Goal: Information Seeking & Learning: Learn about a topic

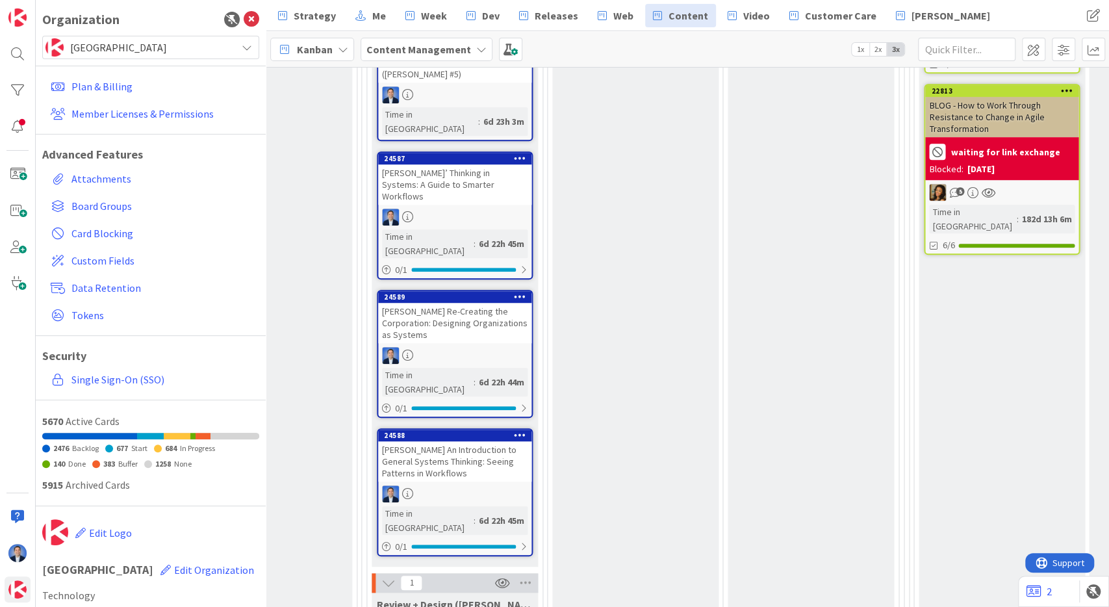
scroll to position [784, 1174]
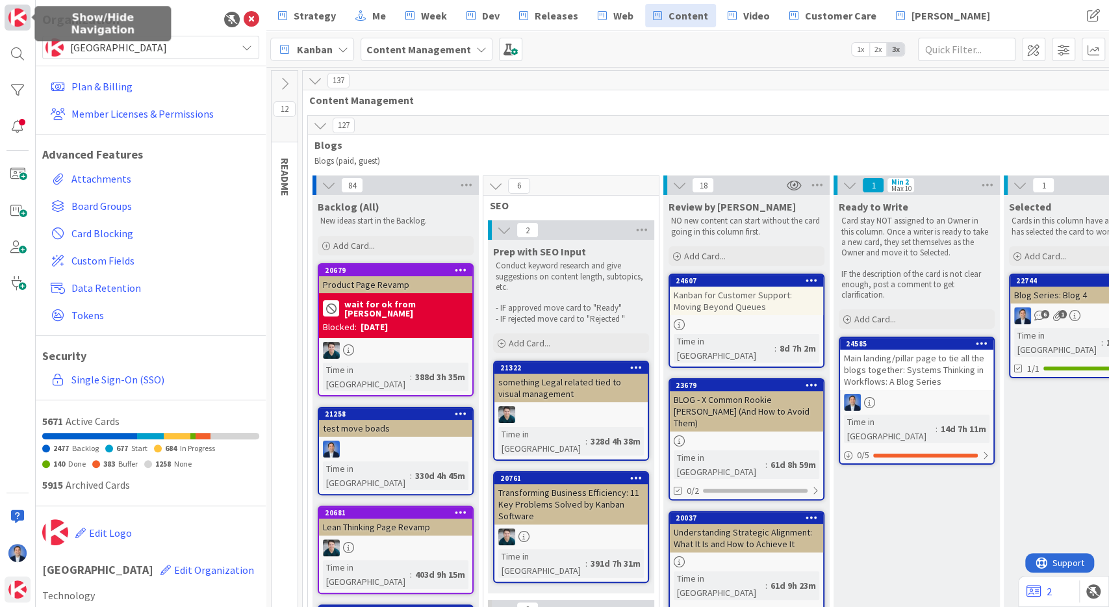
click at [26, 21] on img at bounding box center [17, 17] width 18 height 18
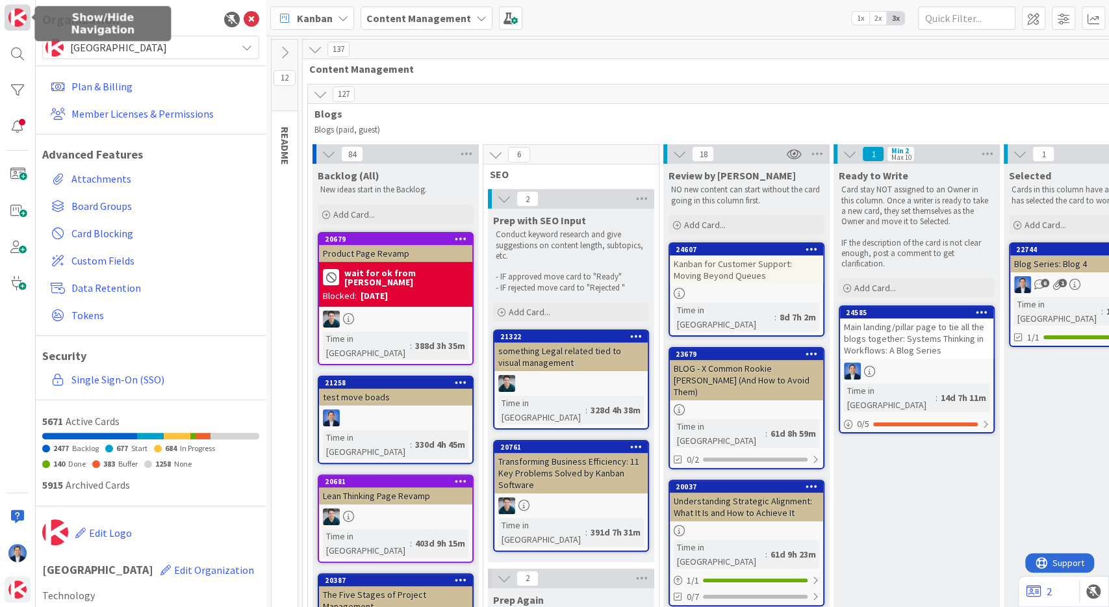
click at [21, 19] on img at bounding box center [17, 17] width 18 height 18
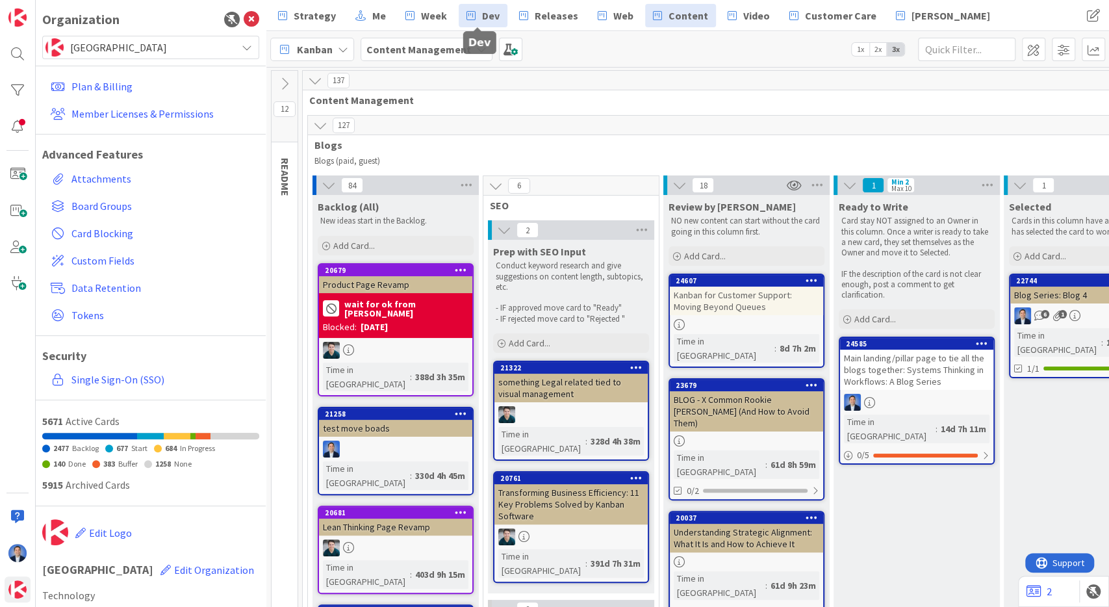
click at [482, 16] on span "Dev" at bounding box center [491, 16] width 18 height 16
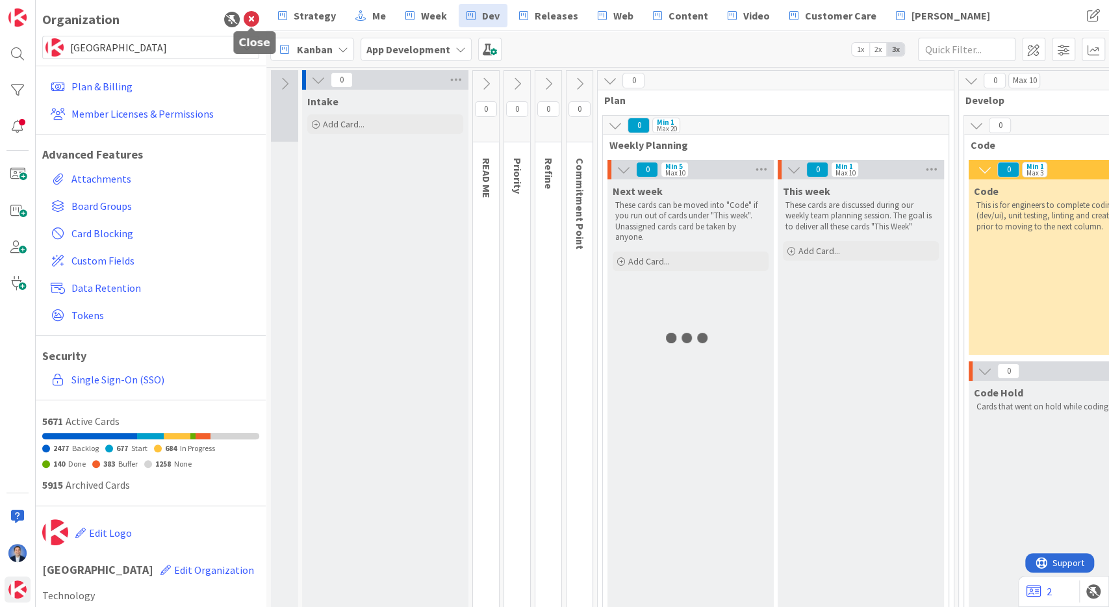
click at [254, 21] on icon at bounding box center [252, 20] width 16 height 16
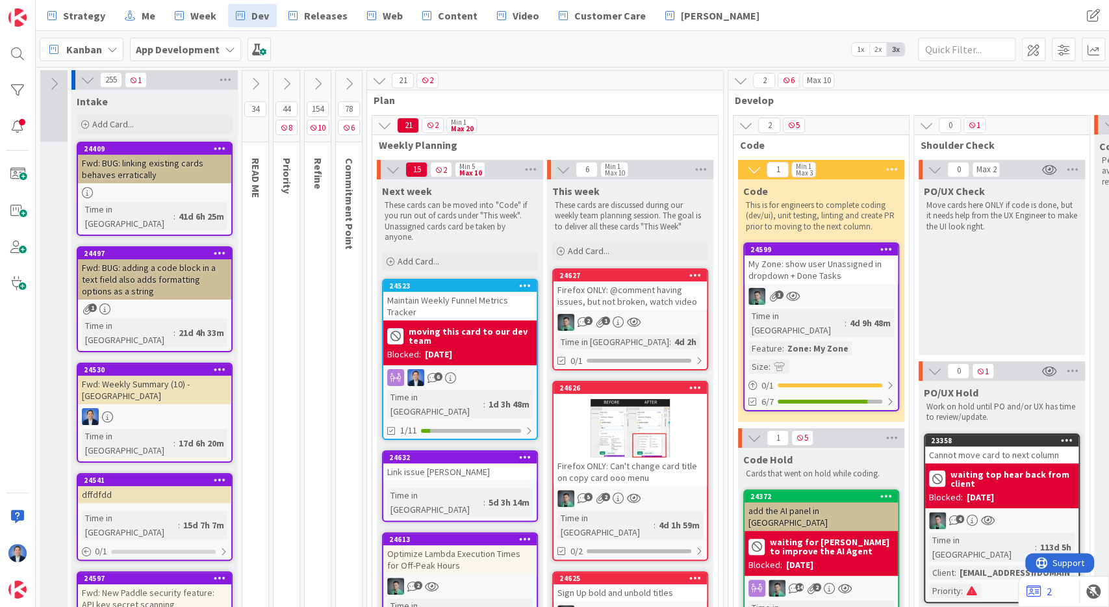
click at [86, 84] on icon at bounding box center [88, 80] width 14 height 14
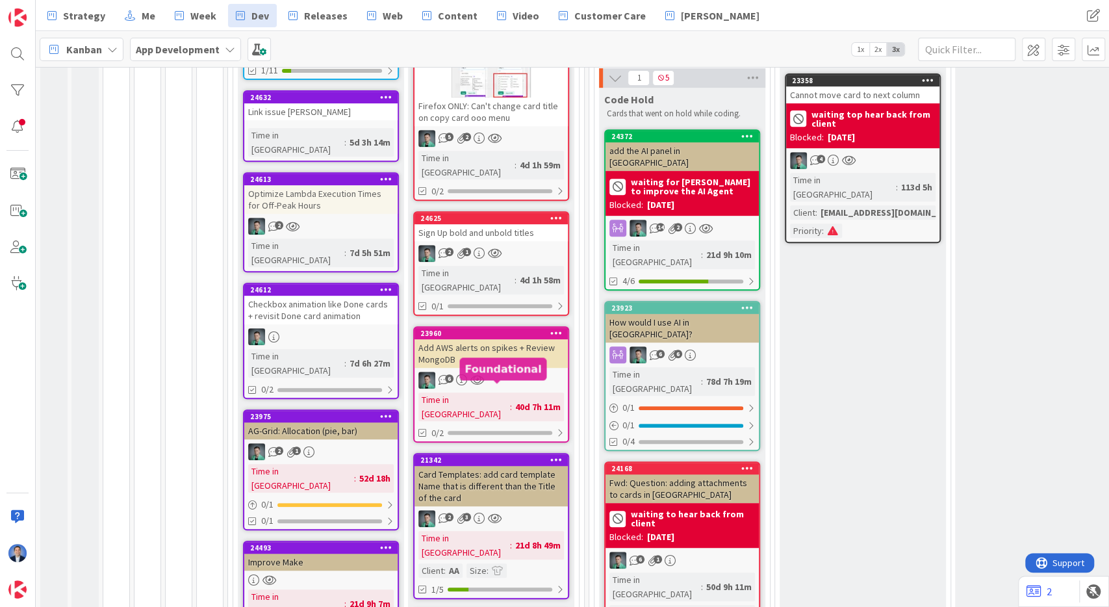
scroll to position [361, 0]
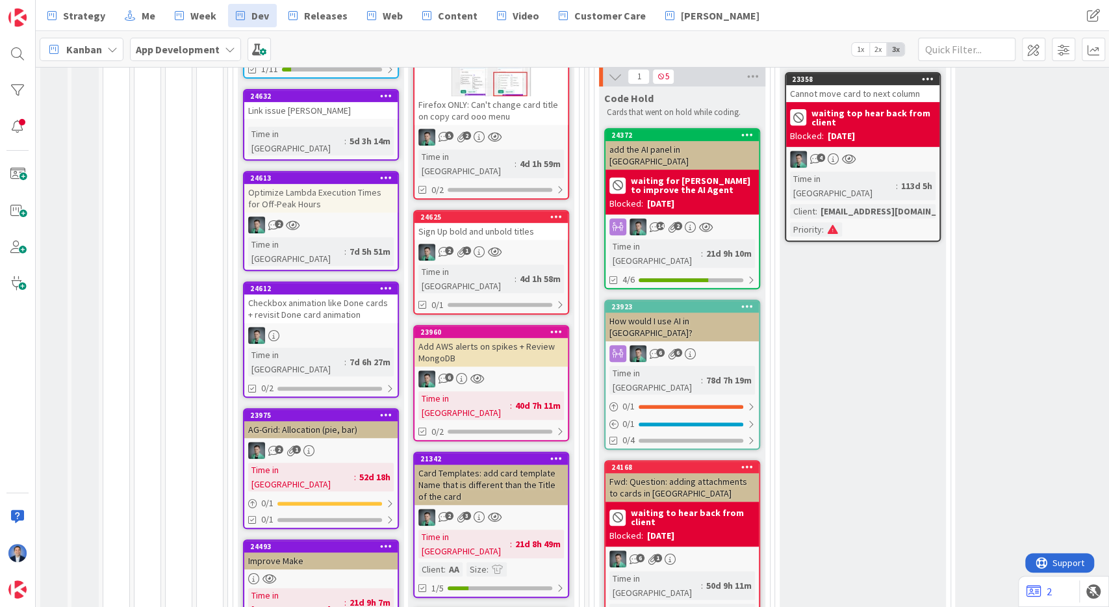
click at [495, 465] on div "Card Templates: add card template Name that is different than the Title of the …" at bounding box center [491, 485] width 153 height 40
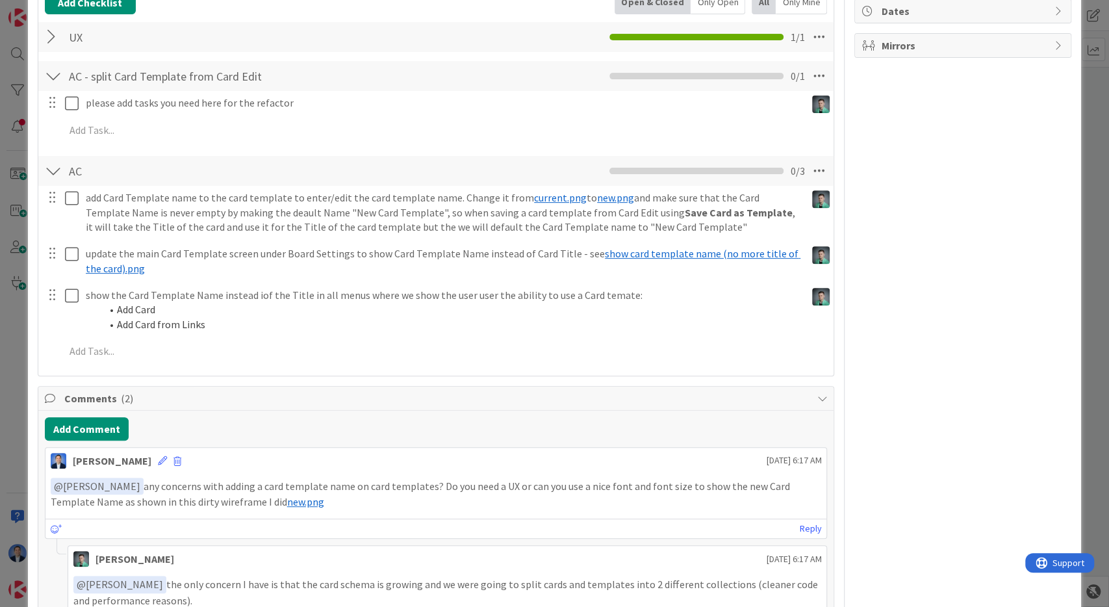
scroll to position [233, 0]
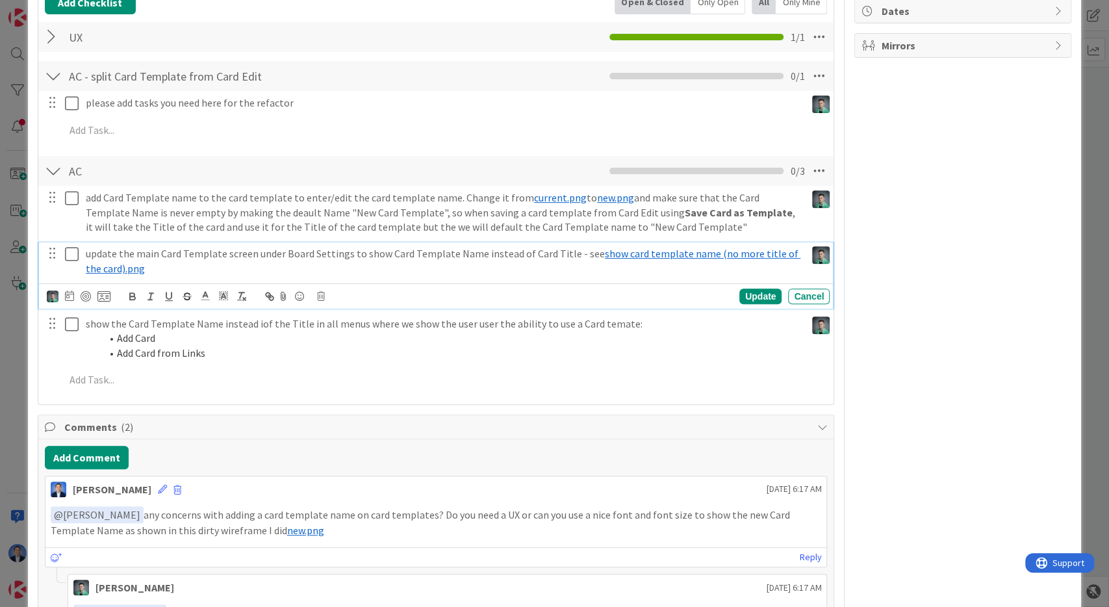
click at [748, 252] on span "show card template name (no more title of the card).png" at bounding box center [443, 261] width 715 height 28
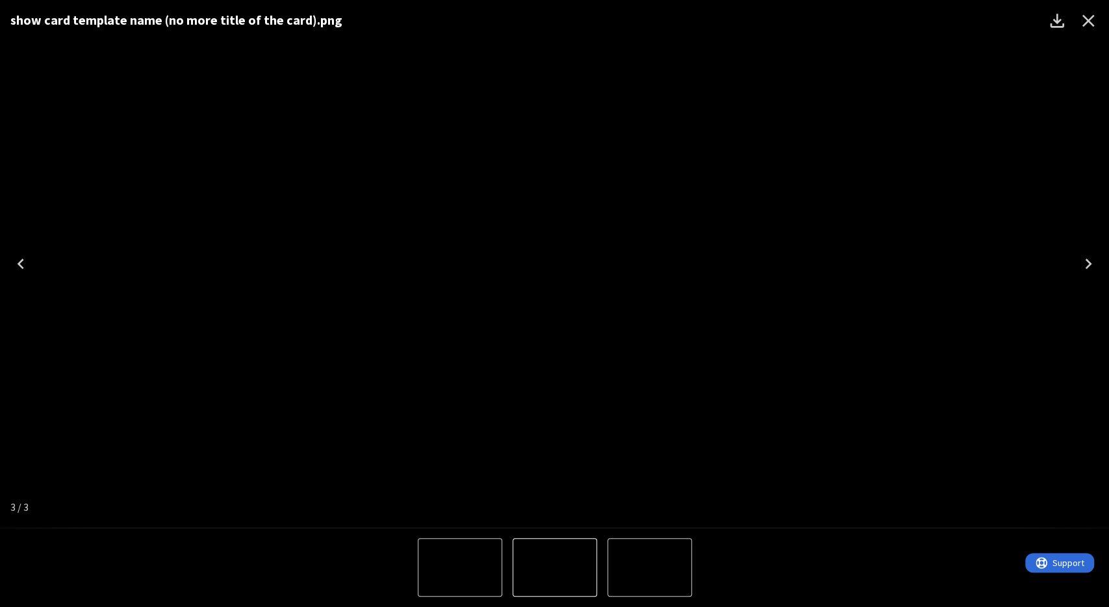
click at [1085, 272] on icon "Next" at bounding box center [1088, 263] width 21 height 21
click at [1086, 263] on icon "Next" at bounding box center [1088, 263] width 21 height 21
click at [1089, 24] on icon "Close" at bounding box center [1088, 20] width 21 height 21
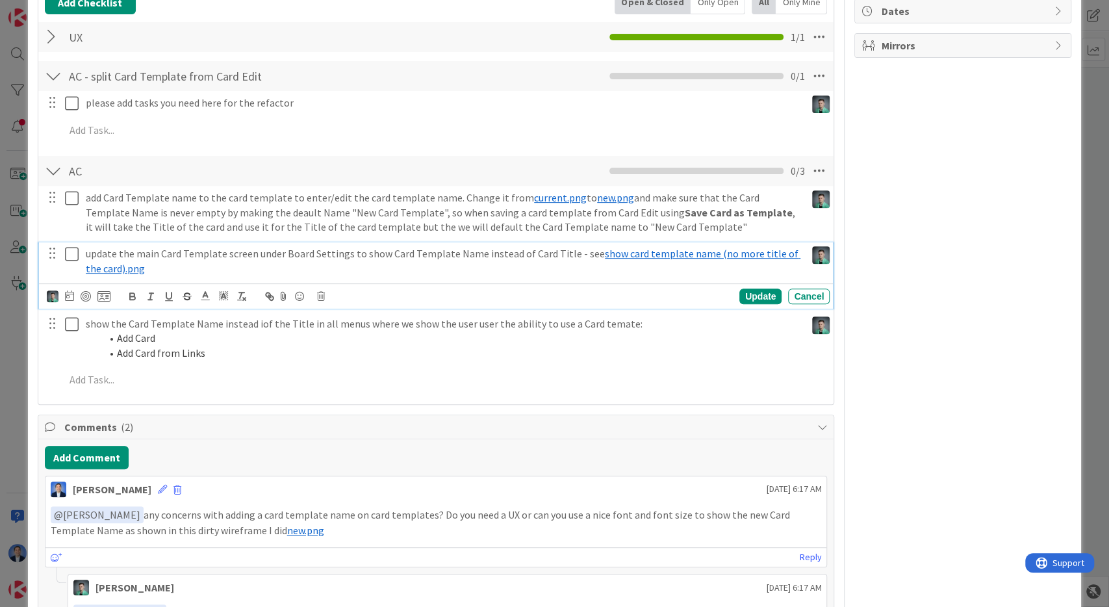
scroll to position [0, 0]
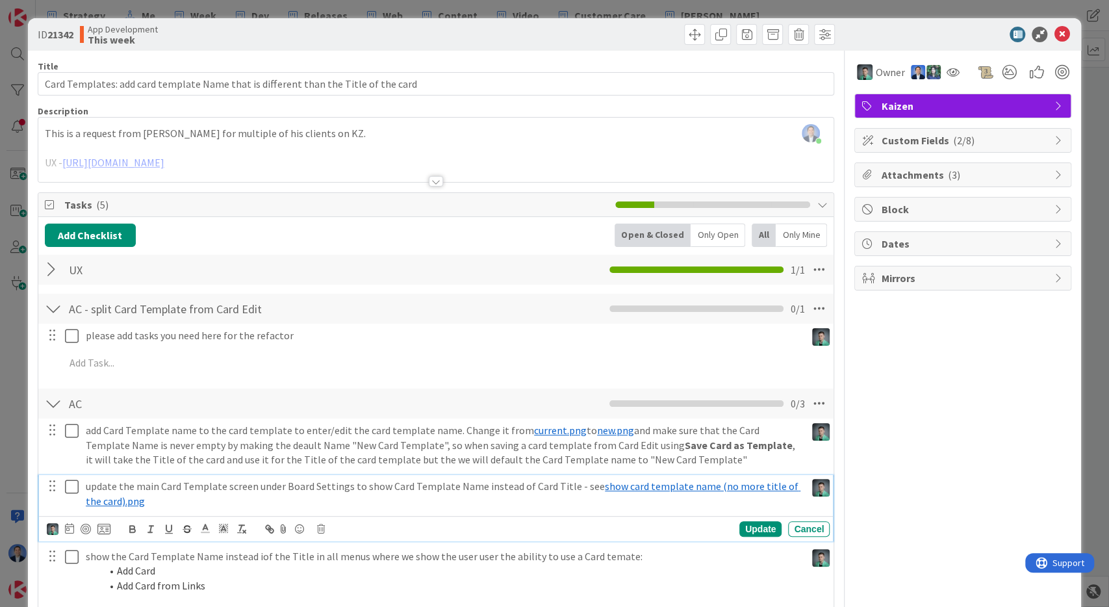
click at [441, 138] on div "This is a request from [PERSON_NAME] for multiple of his clients on KZ. UX - [U…" at bounding box center [436, 152] width 796 height 58
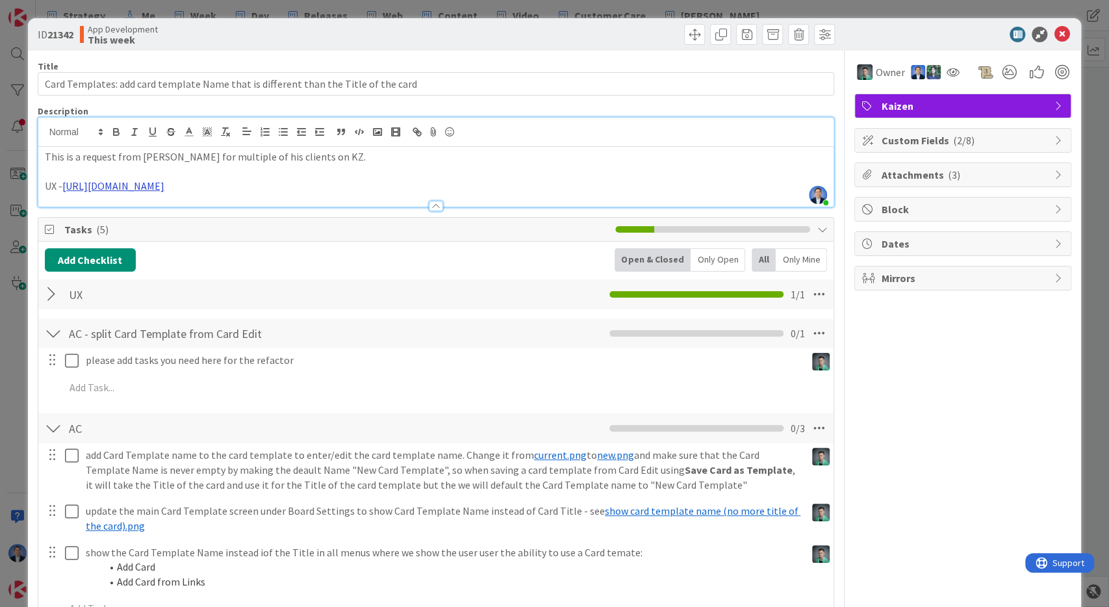
click at [164, 189] on link "[URL][DOMAIN_NAME]" at bounding box center [113, 185] width 102 height 13
click at [339, 207] on link "[URL][DOMAIN_NAME]" at bounding box center [294, 211] width 89 height 17
click at [398, 201] on div "[URL][DOMAIN_NAME]" at bounding box center [307, 212] width 216 height 25
click at [369, 211] on link at bounding box center [354, 212] width 31 height 10
type input "[URL][DOMAIN_NAME]"
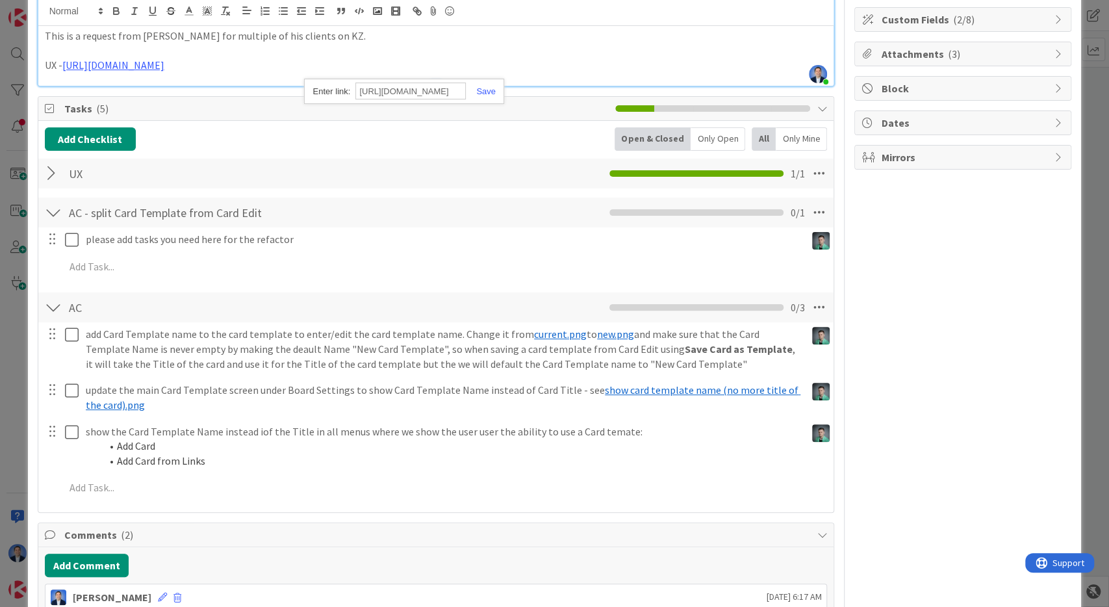
scroll to position [118, 0]
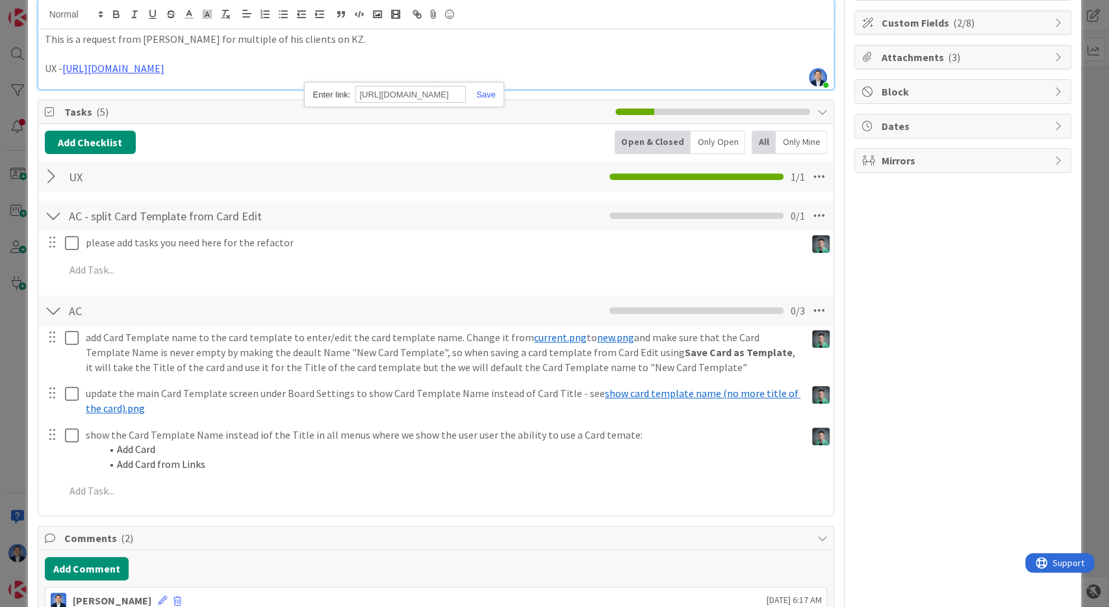
click at [55, 174] on div at bounding box center [53, 176] width 17 height 23
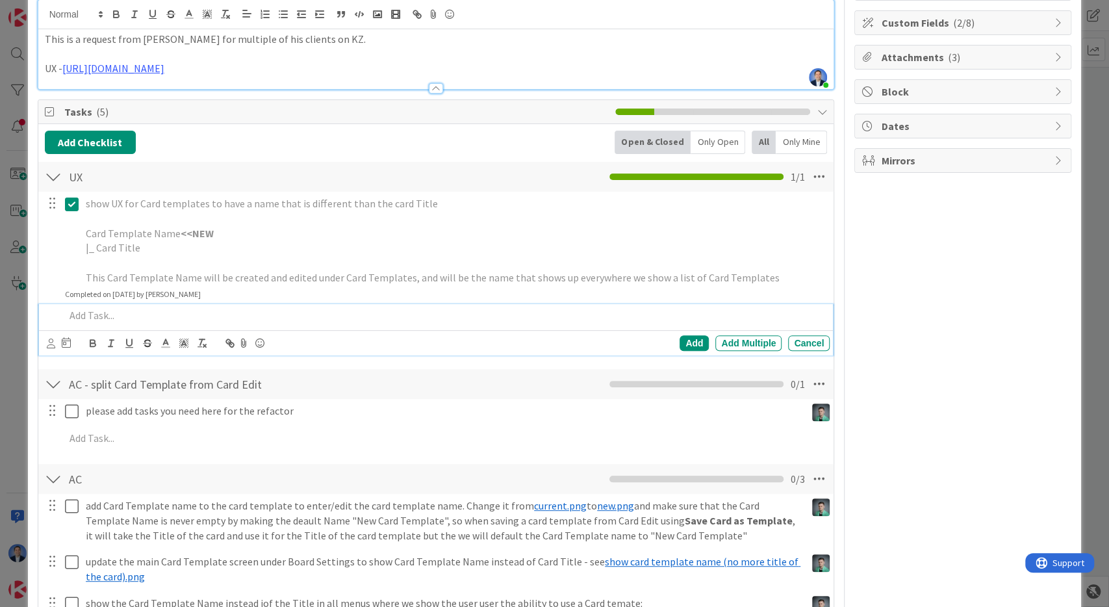
click at [144, 313] on p at bounding box center [445, 315] width 760 height 15
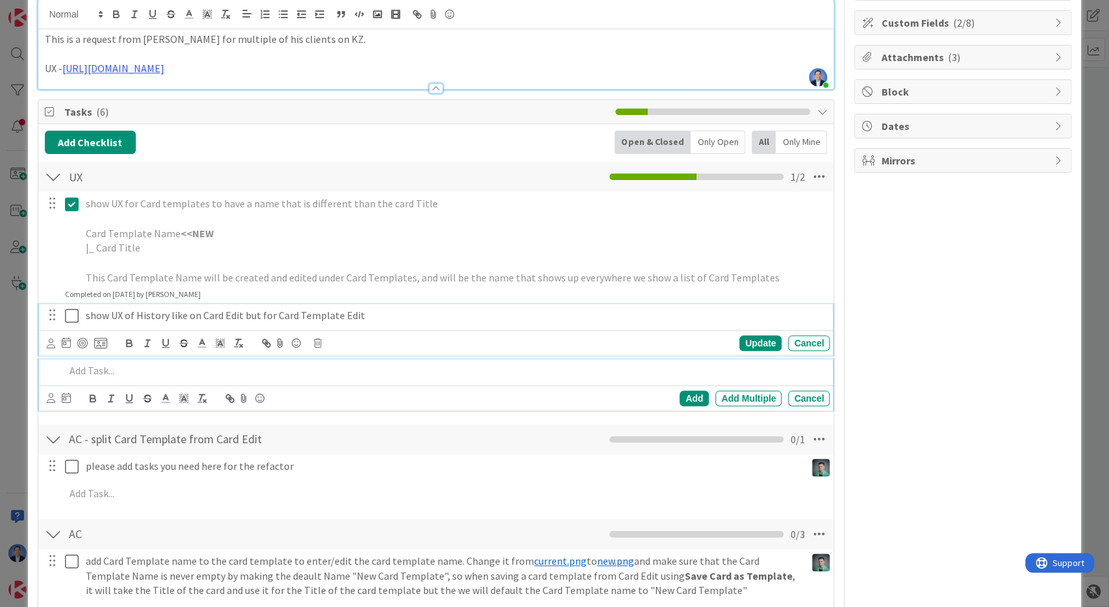
click at [181, 312] on p "show UX of History like on Card Edit but for Card Template Edit" at bounding box center [455, 315] width 739 height 15
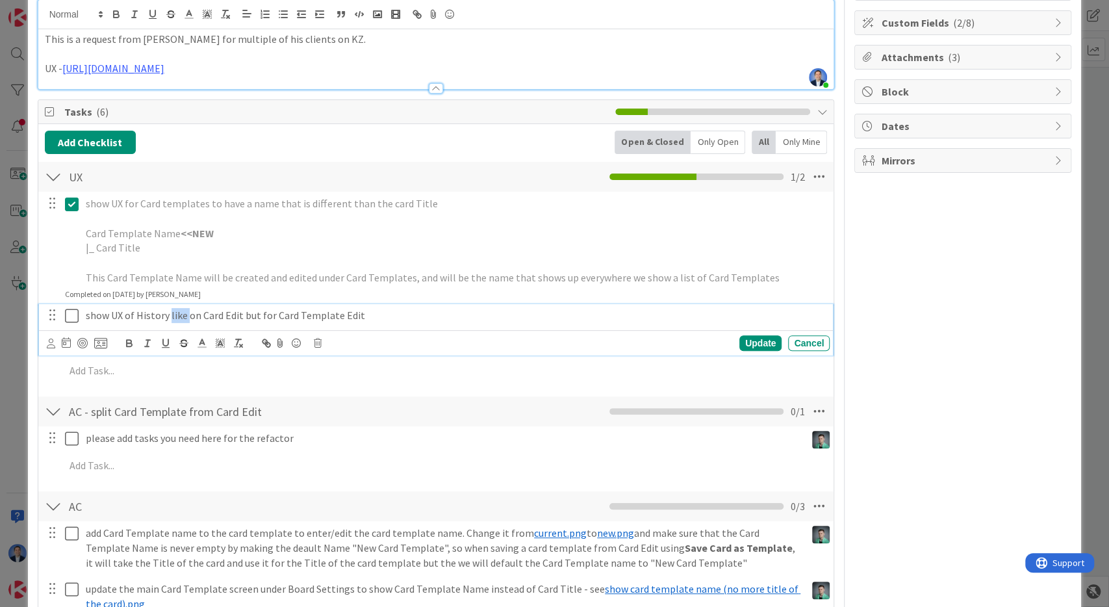
click at [181, 312] on p "show UX of History like on Card Edit but for Card Template Edit" at bounding box center [455, 315] width 739 height 15
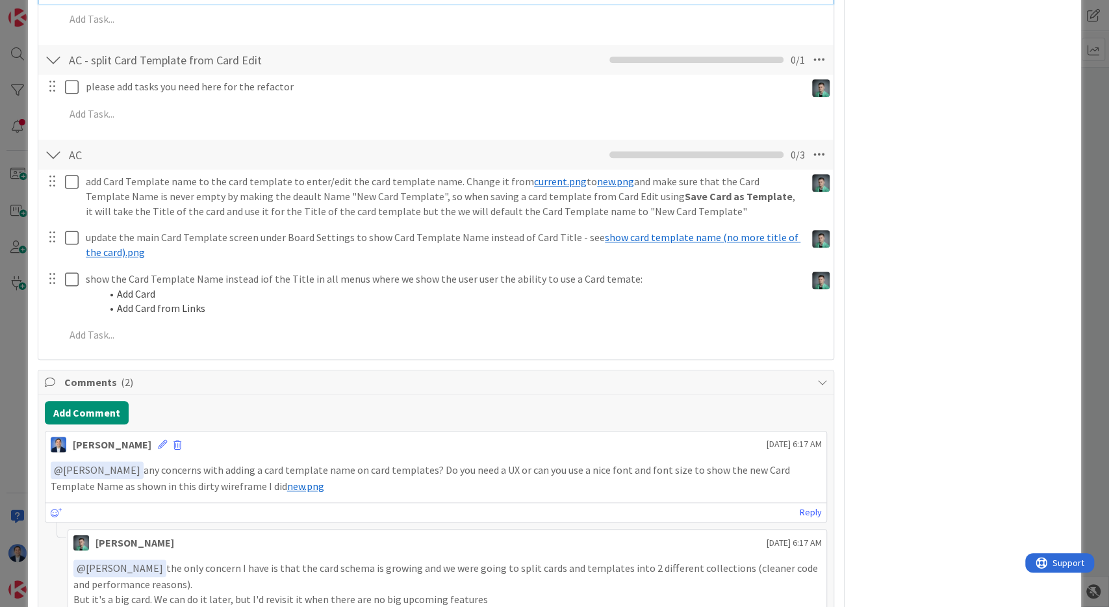
scroll to position [471, 0]
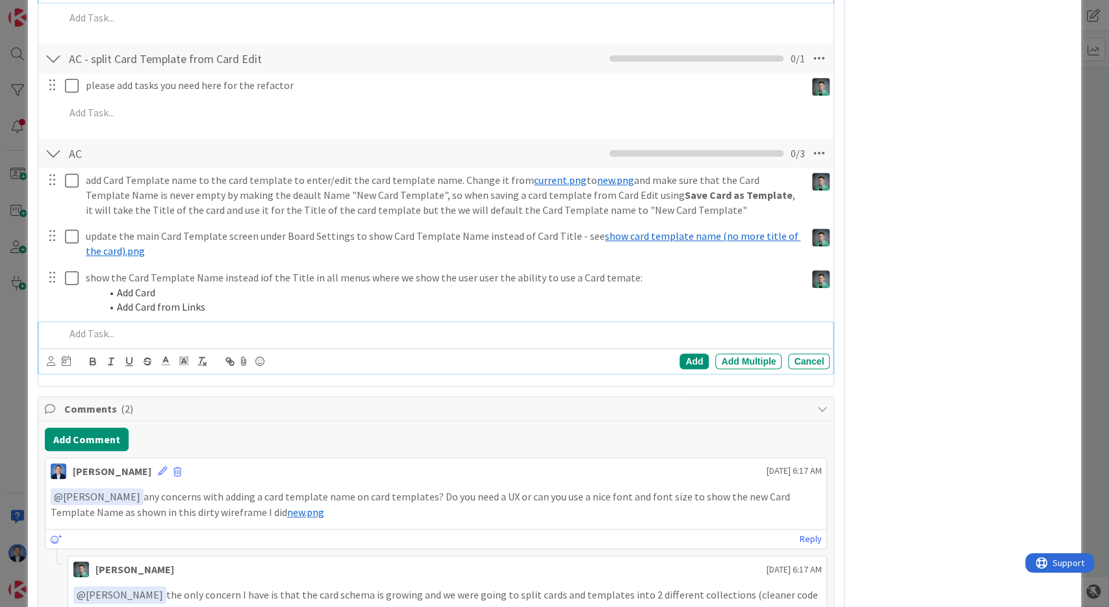
click at [149, 330] on p at bounding box center [445, 333] width 760 height 15
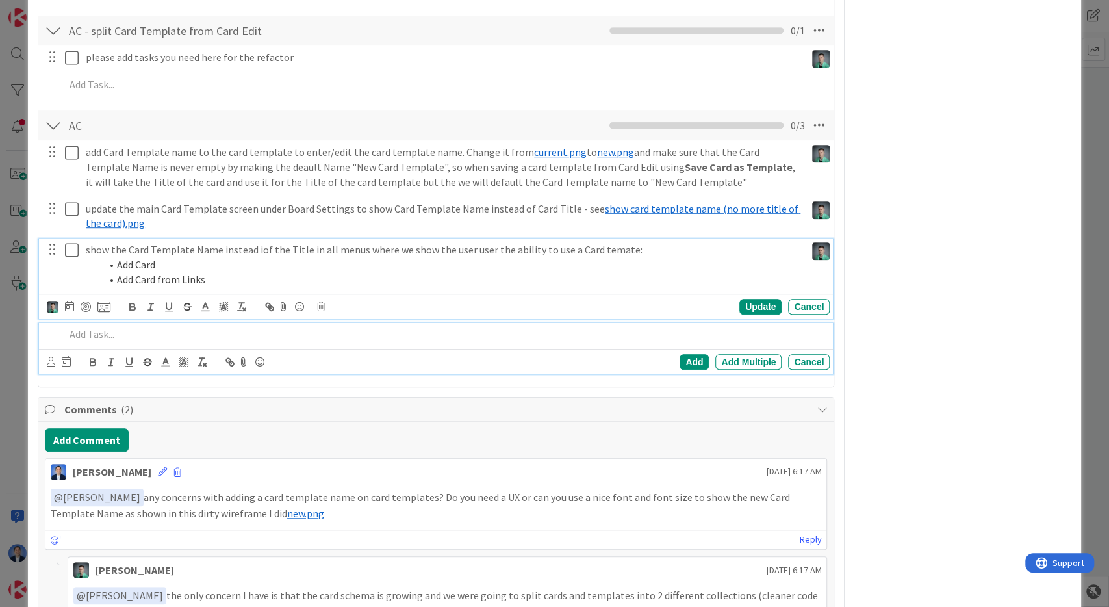
click at [261, 249] on p "show the Card Template Name instead iof the Title in all menus where we show th…" at bounding box center [443, 249] width 715 height 15
click at [229, 329] on p at bounding box center [445, 334] width 760 height 15
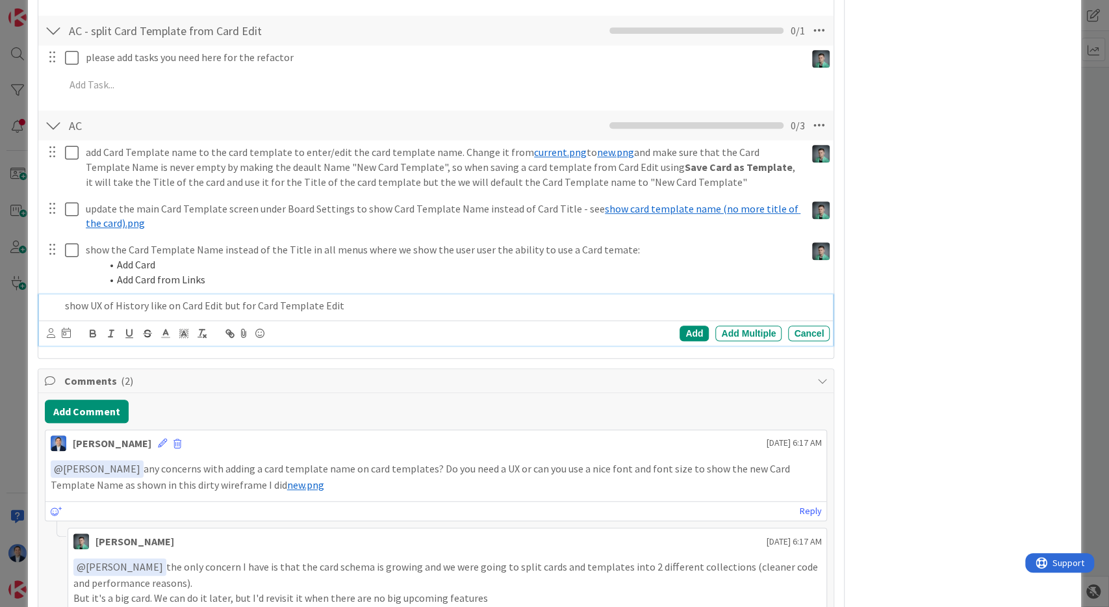
click at [71, 302] on p "show UX of History like on Card Edit but for Card Template Edit" at bounding box center [445, 305] width 760 height 15
drag, startPoint x: 71, startPoint y: 302, endPoint x: 105, endPoint y: 305, distance: 33.3
click at [105, 305] on p "show UX of History like on Card Edit but for Card Template Edit" at bounding box center [445, 305] width 760 height 15
click at [342, 303] on p "addHistory like on Card Edit but for Card Template Edit" at bounding box center [445, 305] width 760 height 15
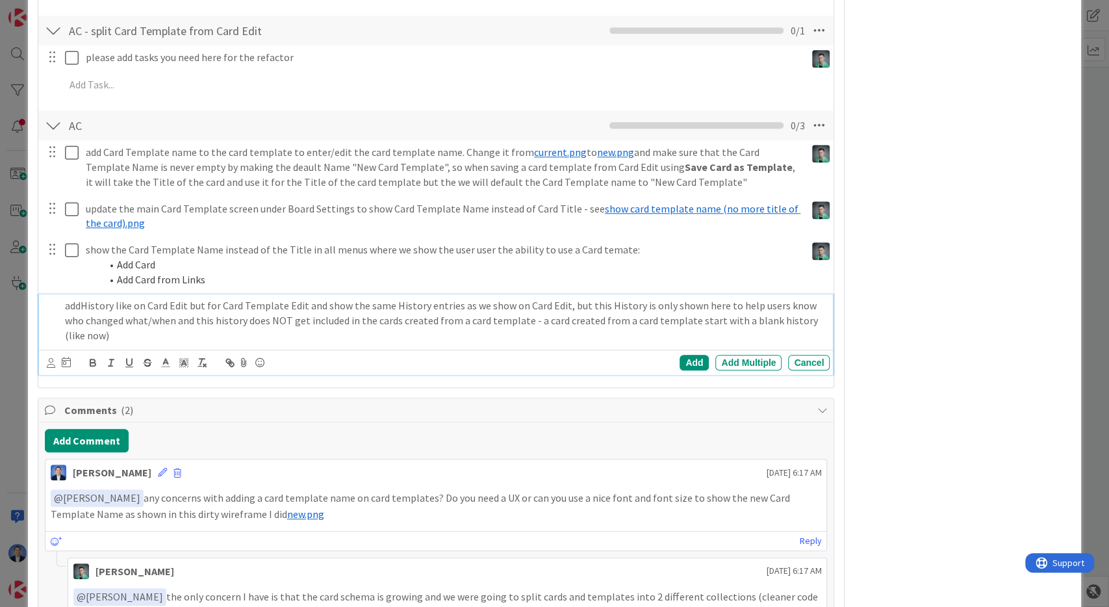
click at [81, 303] on p "addHistory like on Card Edit but for Card Template Edit and show the same Histo…" at bounding box center [445, 320] width 760 height 44
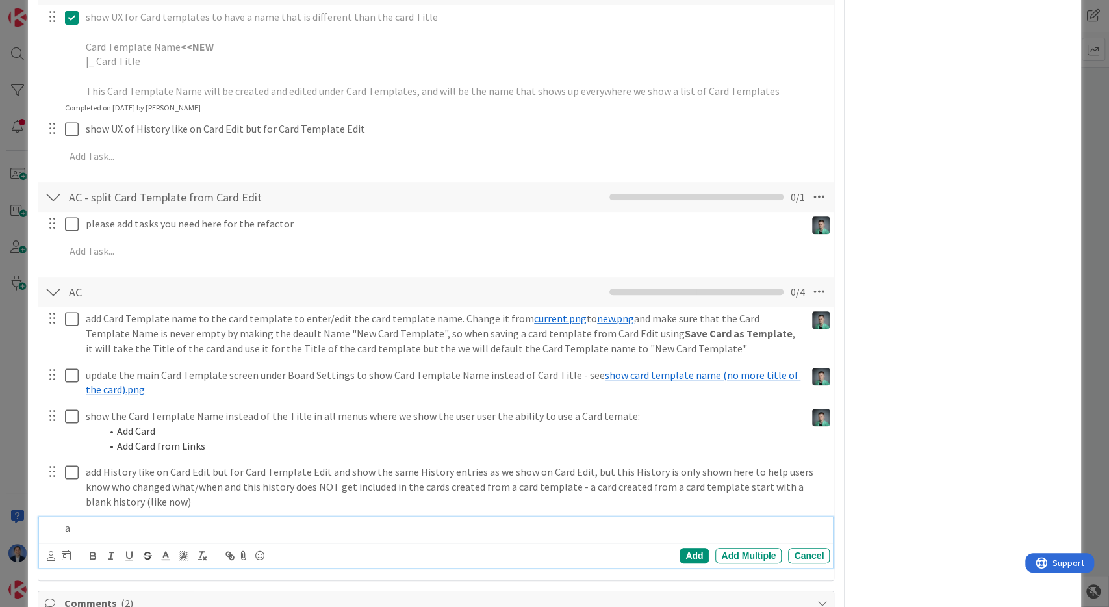
scroll to position [285, 0]
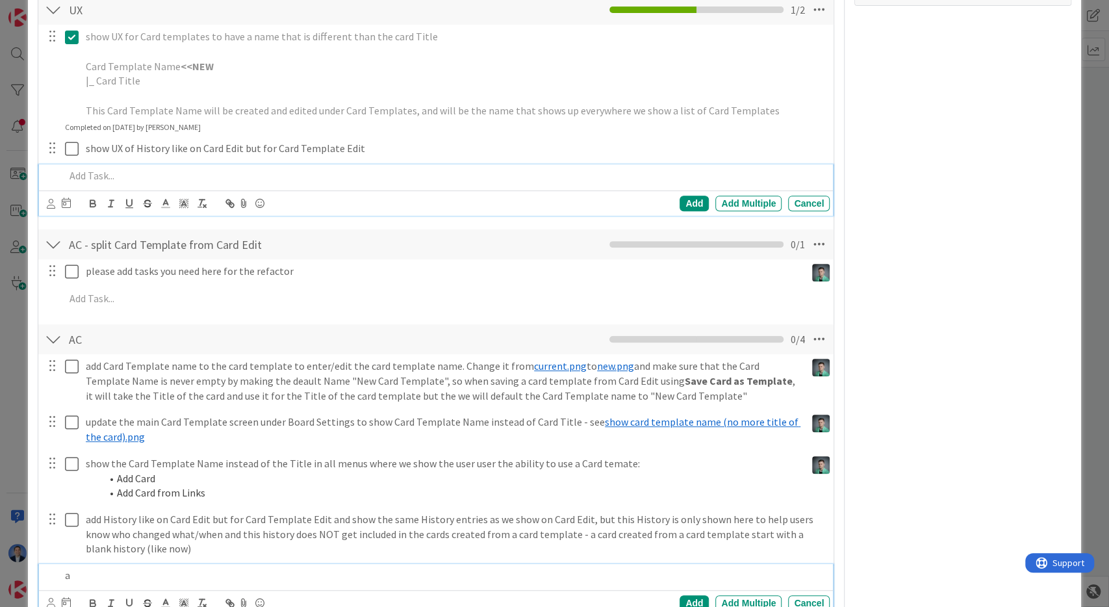
click at [141, 164] on div at bounding box center [445, 175] width 771 height 23
click at [197, 172] on p "show UX of a Search that seraches" at bounding box center [445, 175] width 760 height 15
click at [200, 176] on p "show UX of a Search that seraches" at bounding box center [445, 175] width 760 height 15
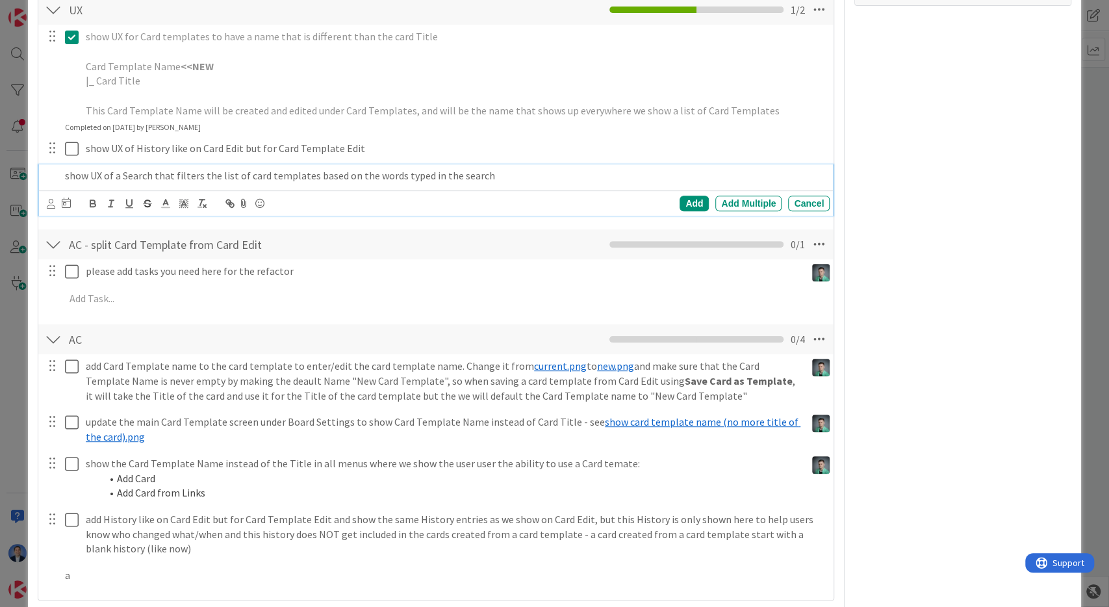
click at [319, 168] on p "show UX of a Search that filters the list of card templates based on the words …" at bounding box center [445, 175] width 760 height 15
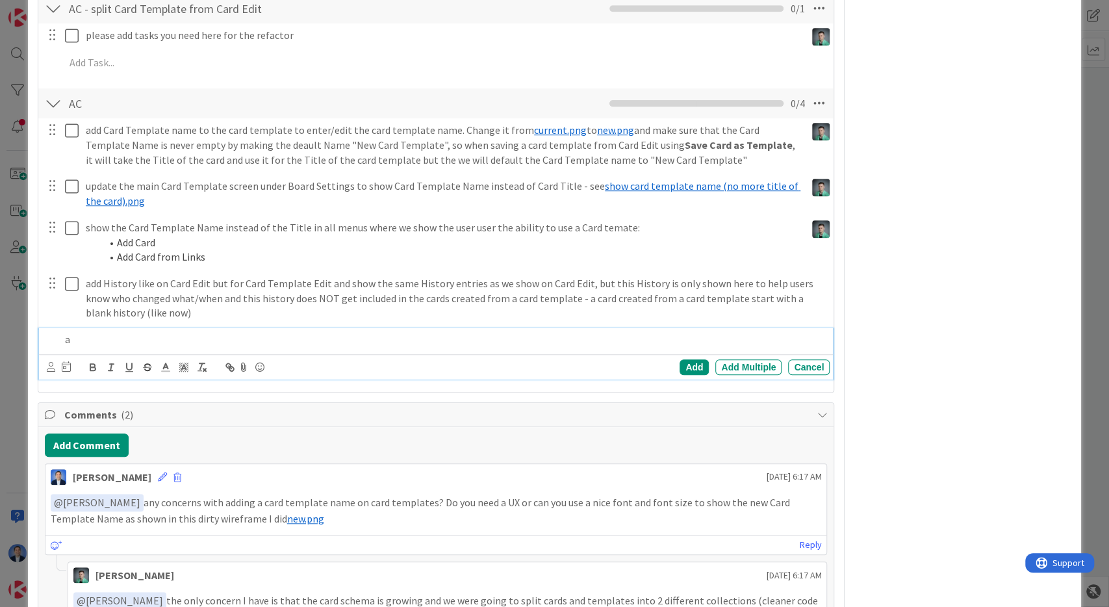
click at [135, 337] on p "a" at bounding box center [445, 339] width 760 height 15
click at [76, 337] on p "show UX of a Search that filters the list of card templates based on the words …" at bounding box center [445, 339] width 760 height 15
drag, startPoint x: 76, startPoint y: 337, endPoint x: 114, endPoint y: 341, distance: 38.5
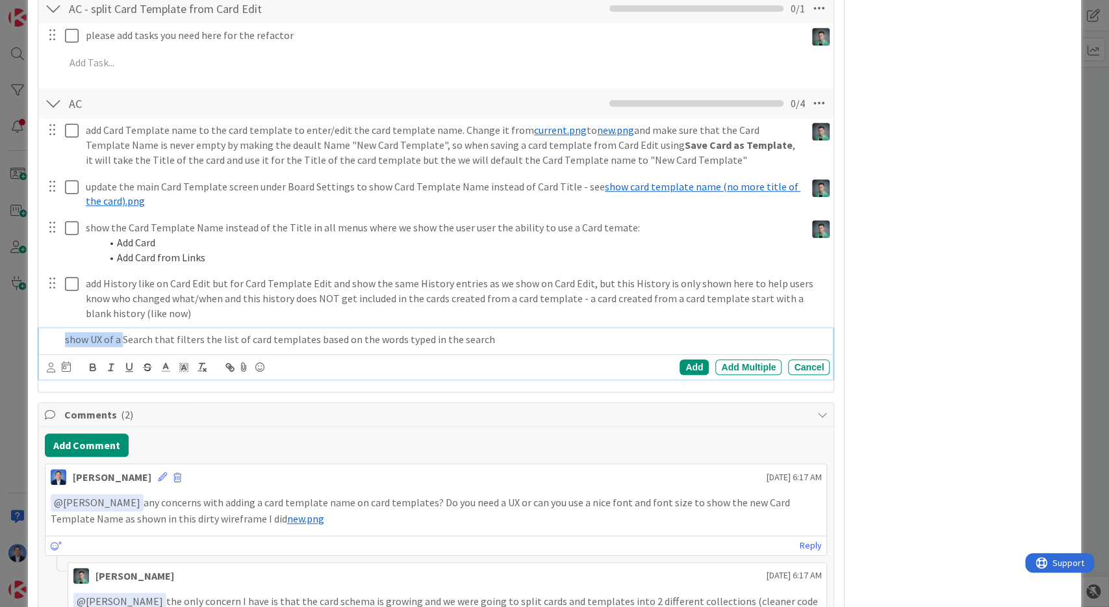
click at [114, 341] on p "show UX of a Search that filters the list of card templates based on the words …" at bounding box center [445, 339] width 760 height 15
click at [698, 365] on div "Add" at bounding box center [694, 367] width 29 height 16
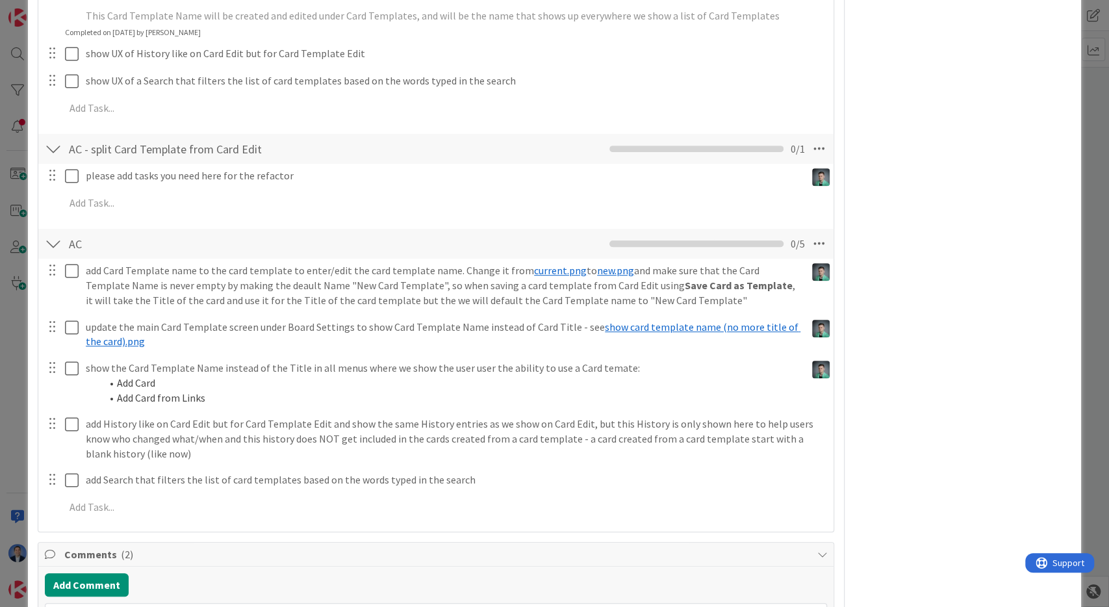
scroll to position [368, 0]
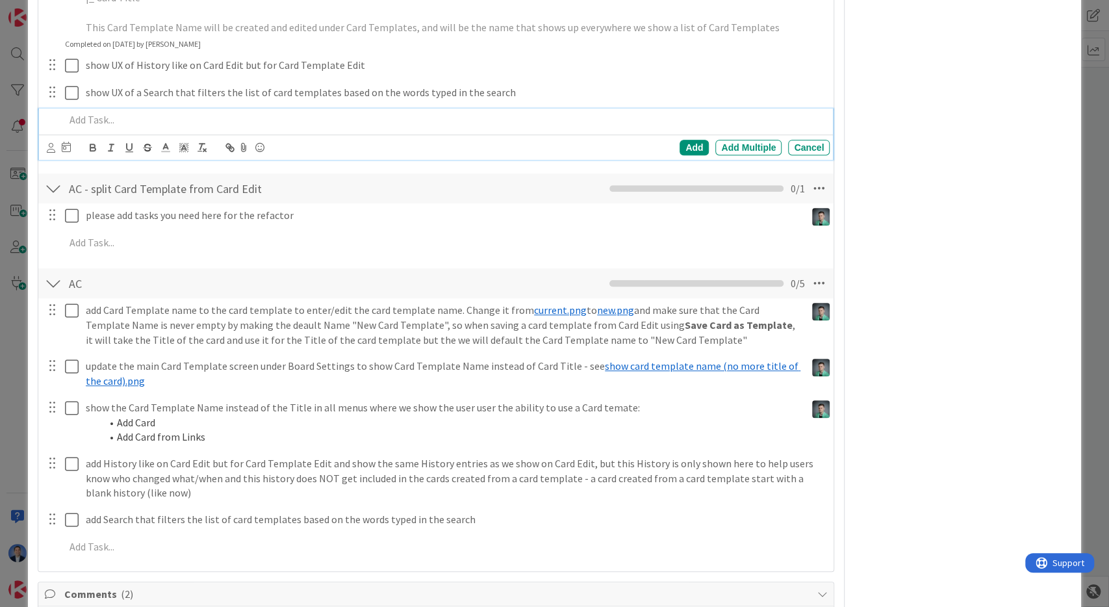
click at [158, 117] on p at bounding box center [445, 119] width 760 height 15
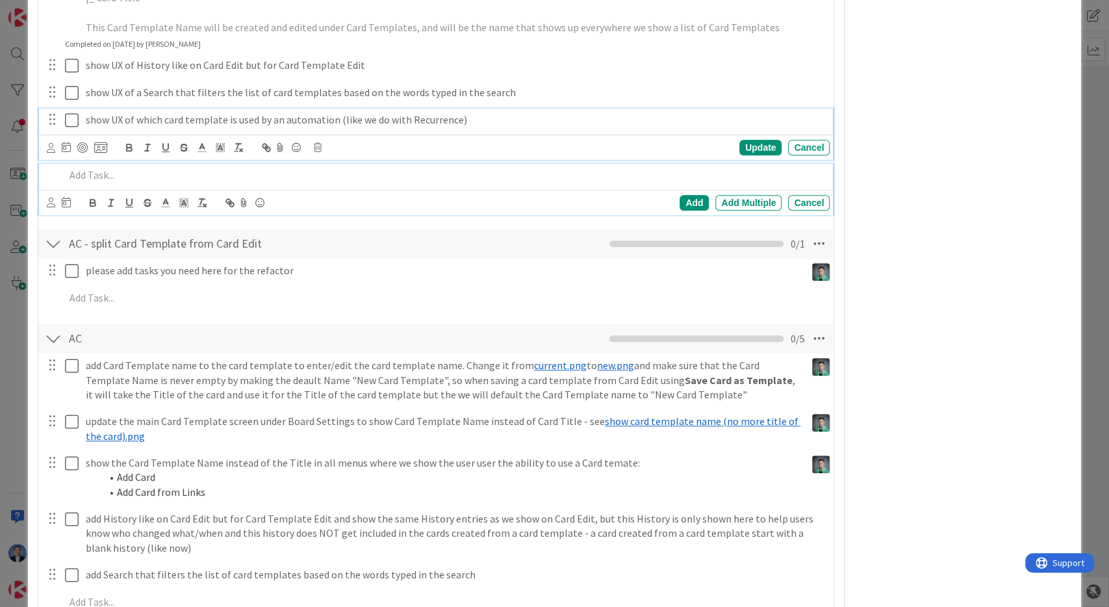
click at [162, 123] on p "show UX of which card template is used by an automation (like we do with Recurr…" at bounding box center [455, 119] width 739 height 15
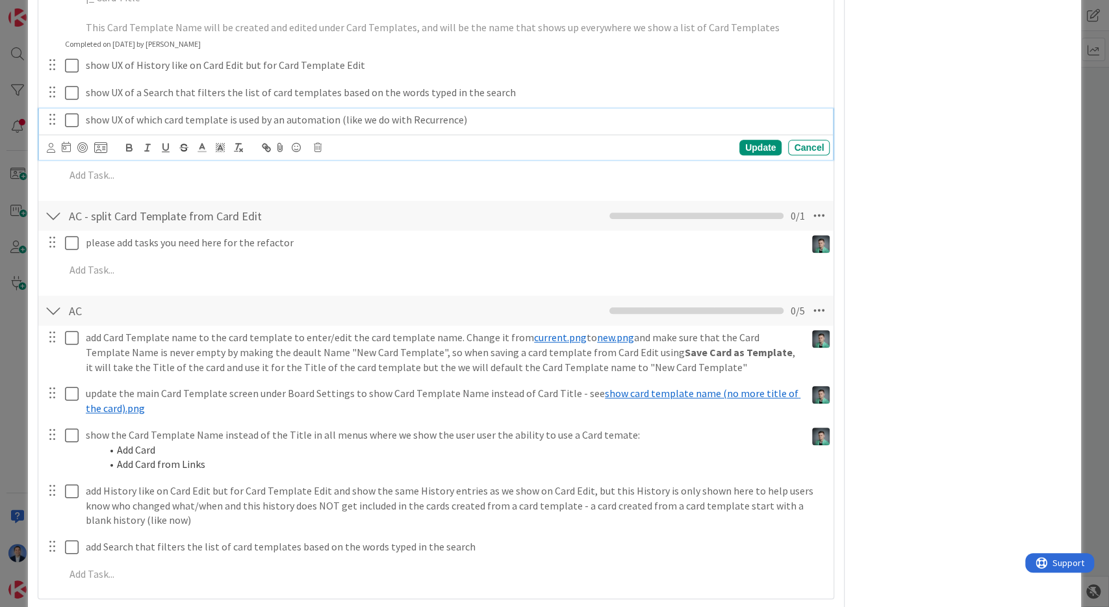
click at [162, 123] on p "show UX of which card template is used by an automation (like we do with Recurr…" at bounding box center [455, 119] width 739 height 15
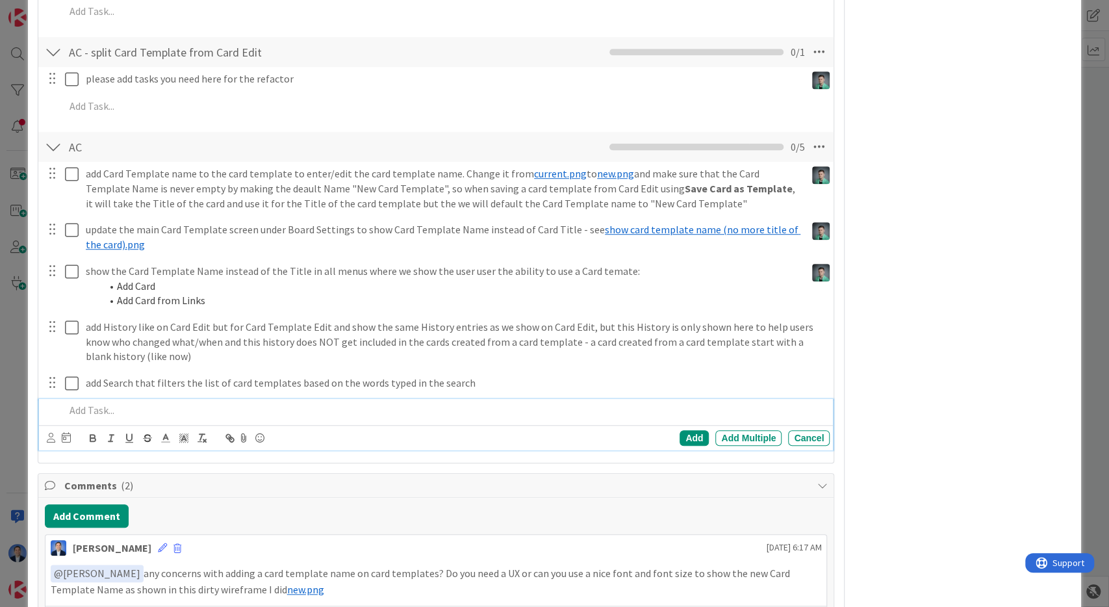
click at [128, 403] on p at bounding box center [445, 410] width 760 height 15
click at [75, 409] on p "show UX of which card template is used by an automation (like we do with Recurr…" at bounding box center [445, 409] width 760 height 15
drag, startPoint x: 75, startPoint y: 409, endPoint x: 103, endPoint y: 408, distance: 27.3
click at [103, 408] on p "show UX of which card template is used by an automation (like we do with Recurr…" at bounding box center [445, 409] width 760 height 15
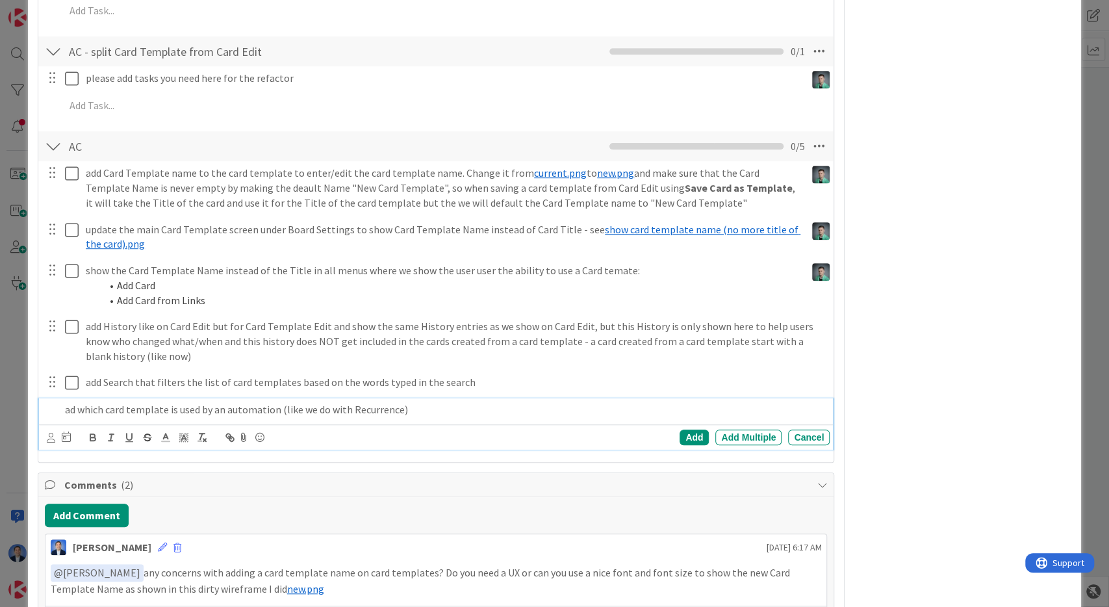
click at [76, 408] on p "ad which card template is used by an automation (like we do with Recurrence)" at bounding box center [445, 409] width 760 height 15
click at [435, 409] on p "add which card template is used by an automation (like we do with Recurrence)" at bounding box center [445, 409] width 760 height 15
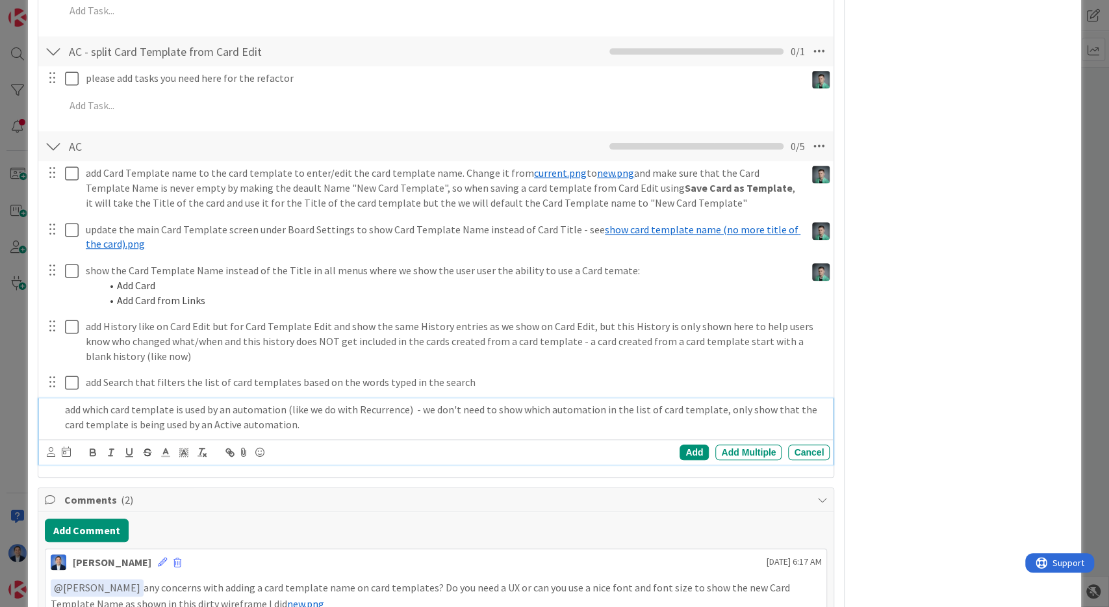
click at [233, 407] on p "add which card template is used by an automation (like we do with Recurrence) -…" at bounding box center [445, 416] width 760 height 29
click at [400, 411] on p "Add which card template is used by an Active Automation (like we do with Recurr…" at bounding box center [445, 416] width 760 height 29
click at [378, 425] on p "Add which card template is used by an Active Automation (like we do with Recurr…" at bounding box center [445, 416] width 760 height 29
click at [697, 456] on div "Add" at bounding box center [694, 453] width 29 height 16
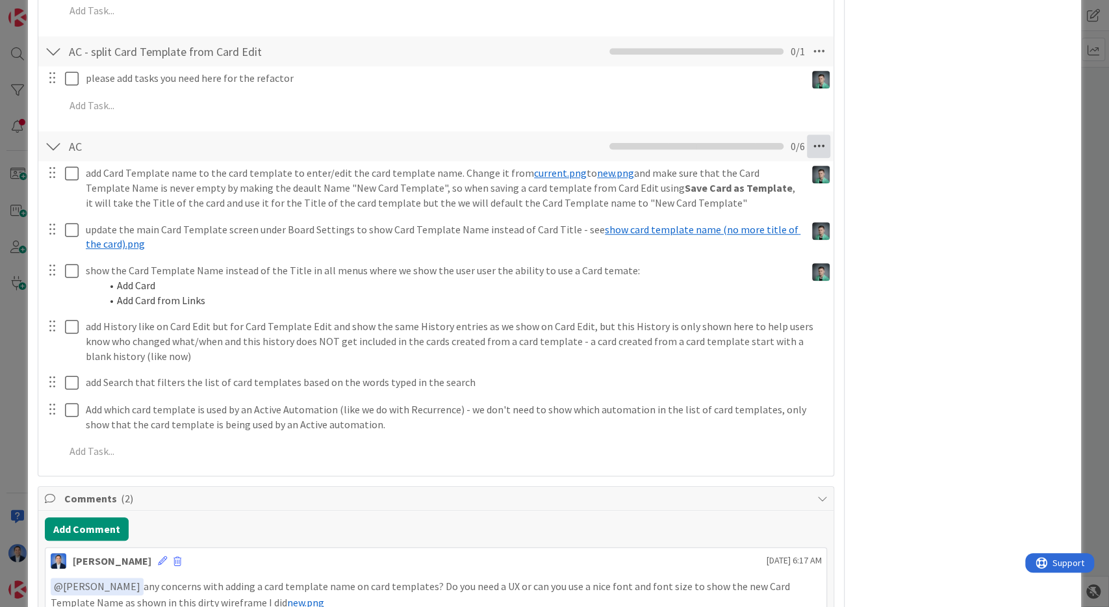
click at [813, 145] on icon at bounding box center [818, 146] width 23 height 23
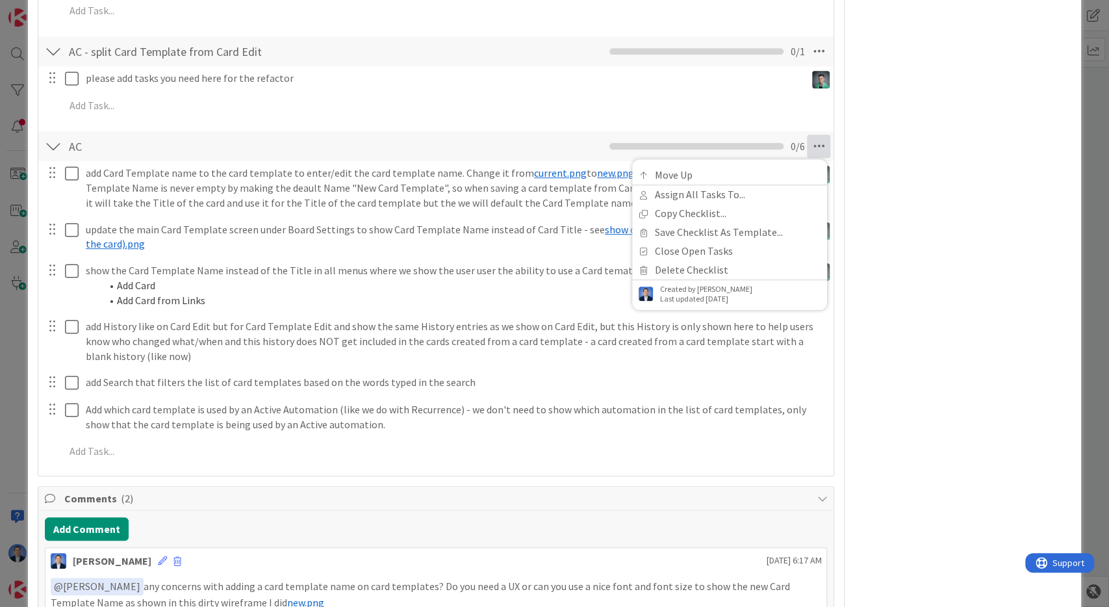
click at [910, 211] on div "Owner Kaizen Custom Fields ( 2/8 ) Attachments ( 3 ) Block Dates Mirrors" at bounding box center [963, 236] width 217 height 1380
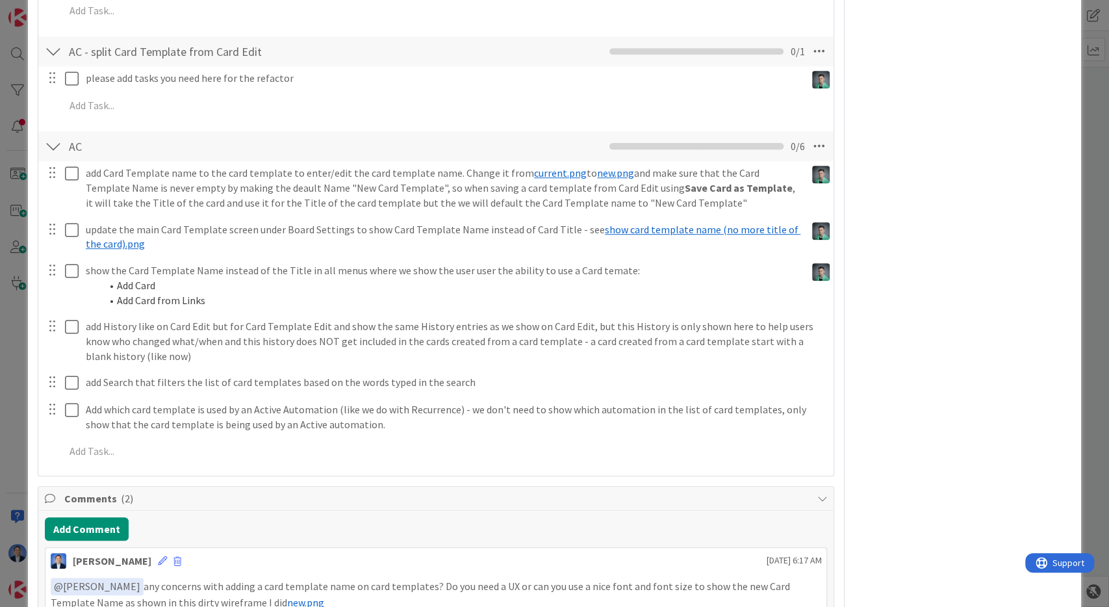
click at [910, 211] on div "Owner Kaizen Custom Fields ( 2/8 ) Attachments ( 3 ) Block Dates Mirrors" at bounding box center [963, 236] width 217 height 1380
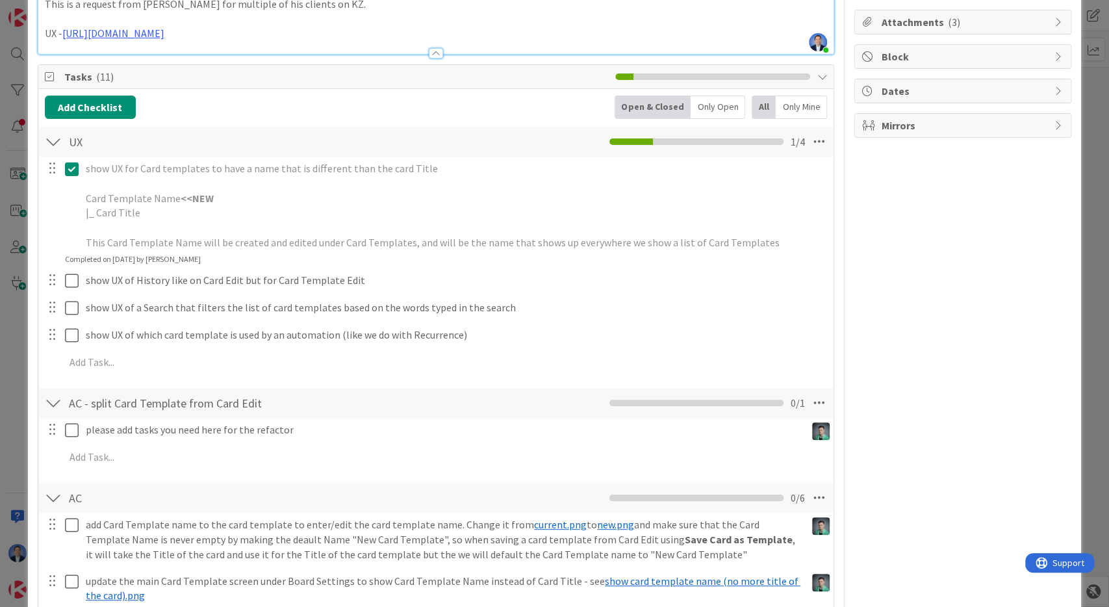
scroll to position [152, 0]
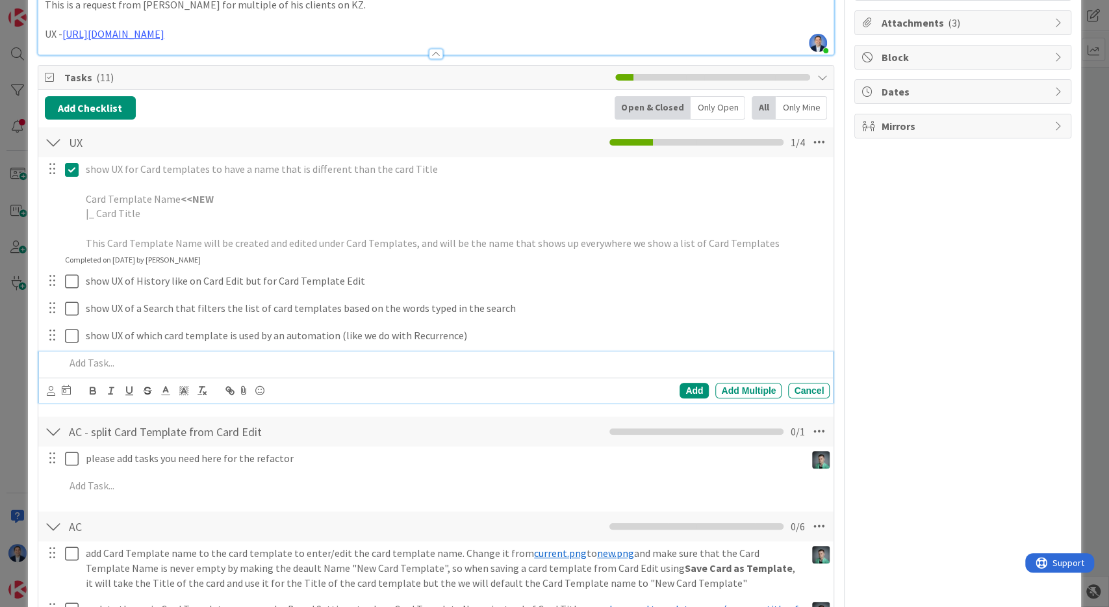
click at [280, 359] on p at bounding box center [445, 362] width 760 height 15
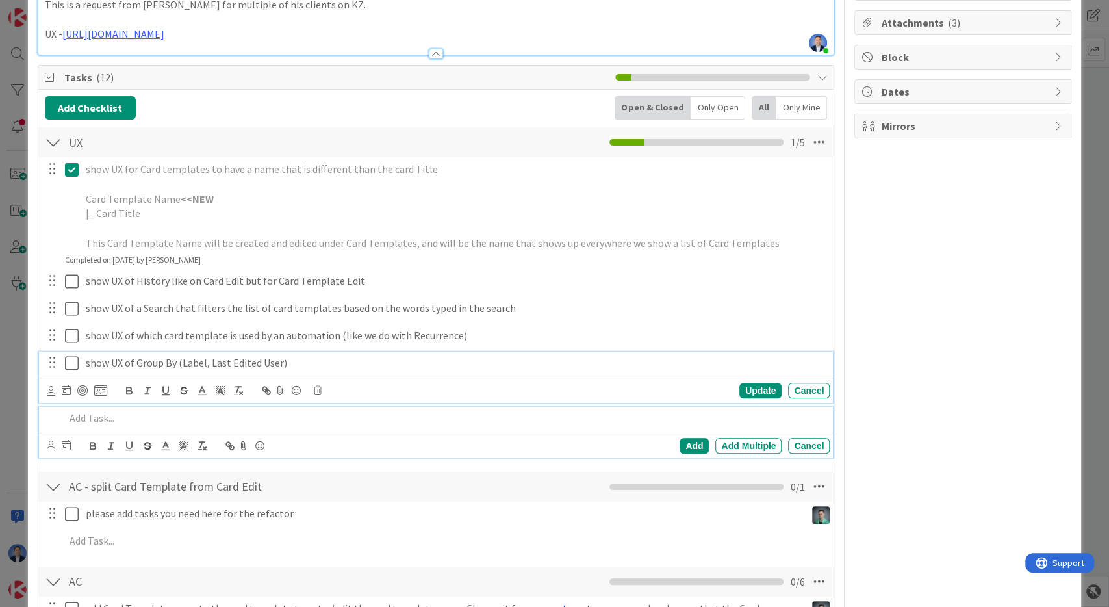
click at [227, 365] on p "show UX of Group By (Label, Last Edited User)" at bounding box center [455, 362] width 739 height 15
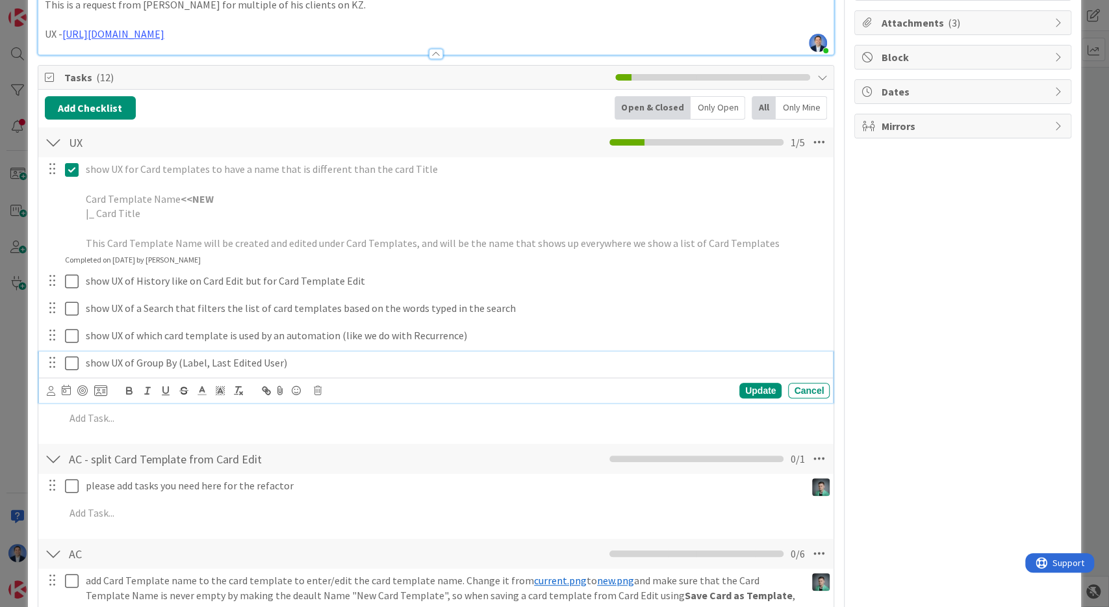
click at [227, 365] on p "show UX of Group By (Label, Last Edited User)" at bounding box center [455, 362] width 739 height 15
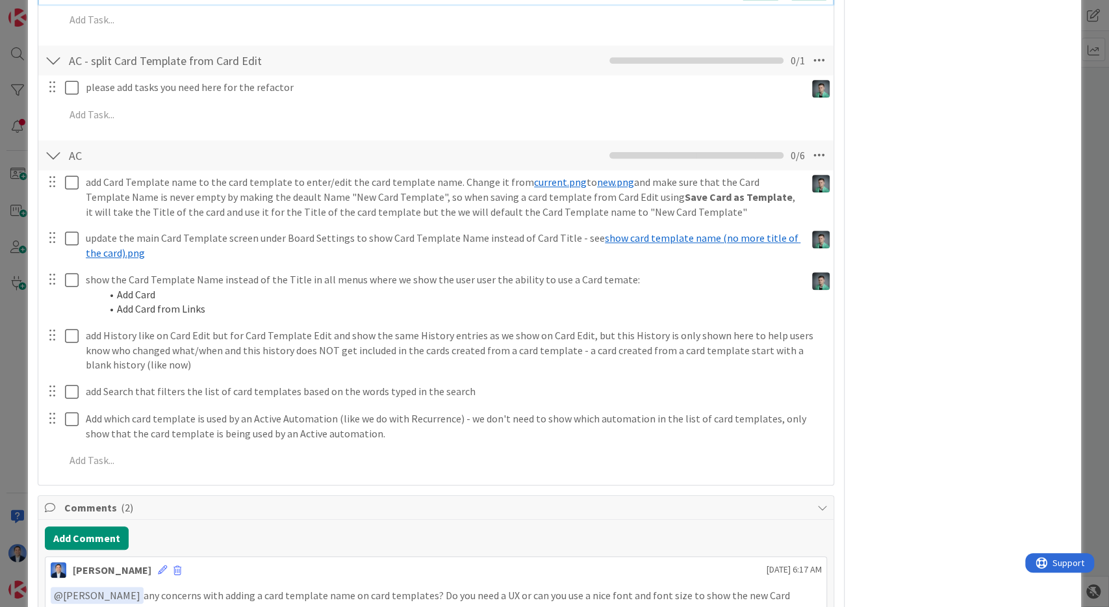
scroll to position [551, 0]
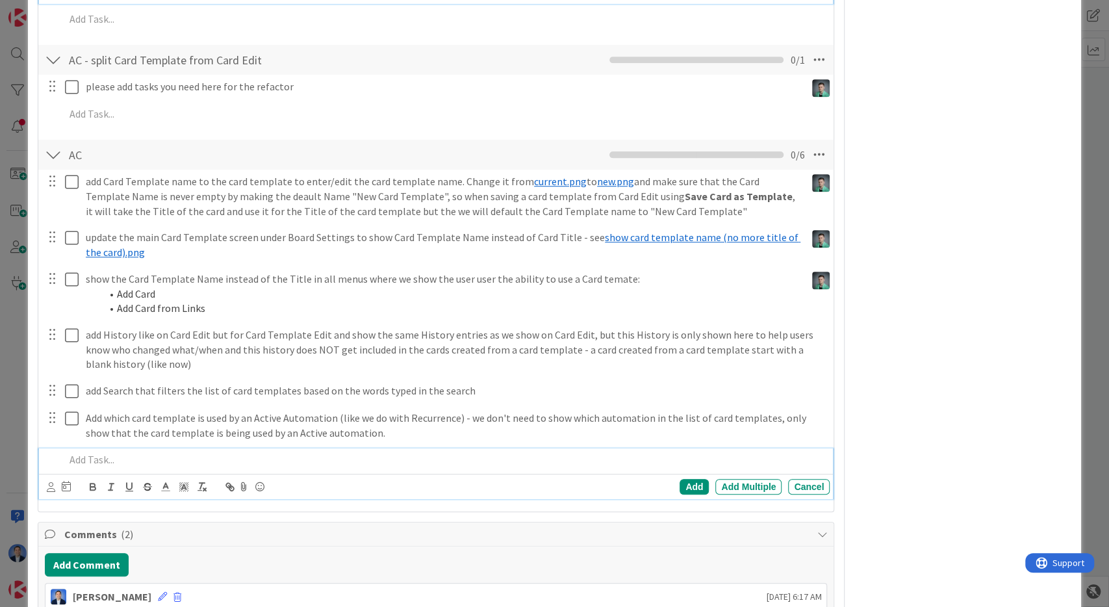
click at [115, 448] on div at bounding box center [445, 459] width 771 height 23
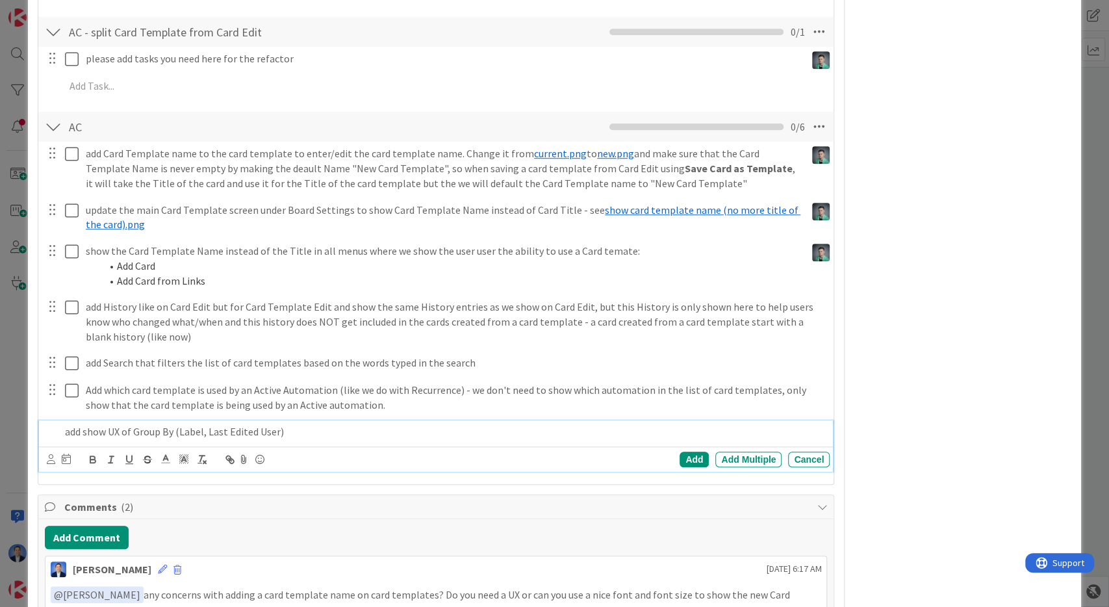
click at [98, 430] on p "add show UX of Group By (Label, Last Edited User)" at bounding box center [445, 431] width 760 height 15
drag, startPoint x: 98, startPoint y: 430, endPoint x: 129, endPoint y: 427, distance: 30.7
click at [129, 426] on p "add show UX of Group By (Label, Last Edited User)" at bounding box center [445, 431] width 760 height 15
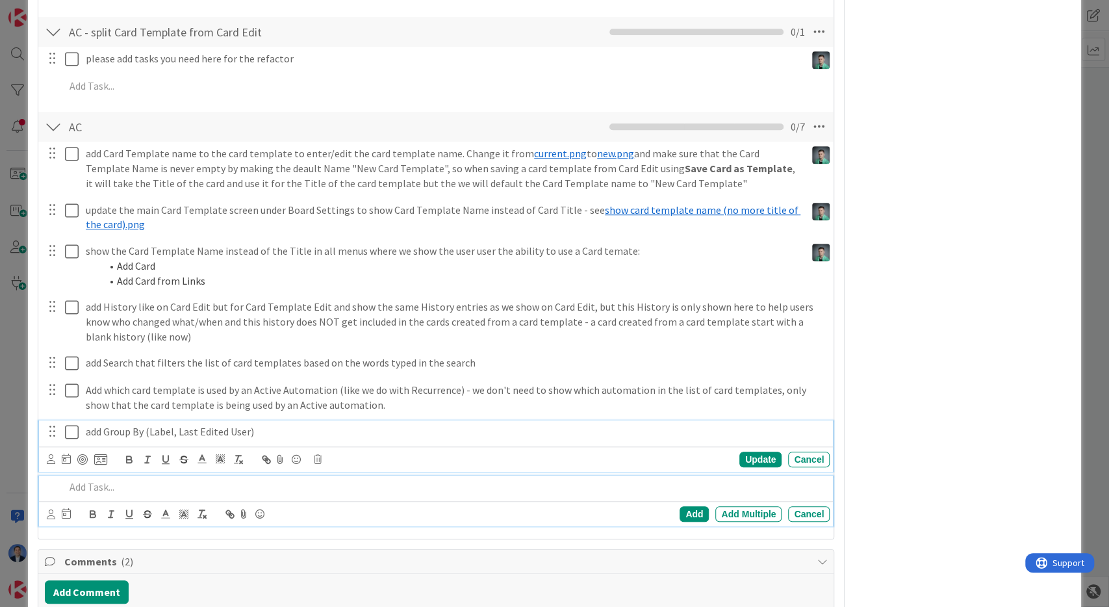
click at [215, 427] on p "add Group By (Label, Last Edited User)" at bounding box center [455, 431] width 739 height 15
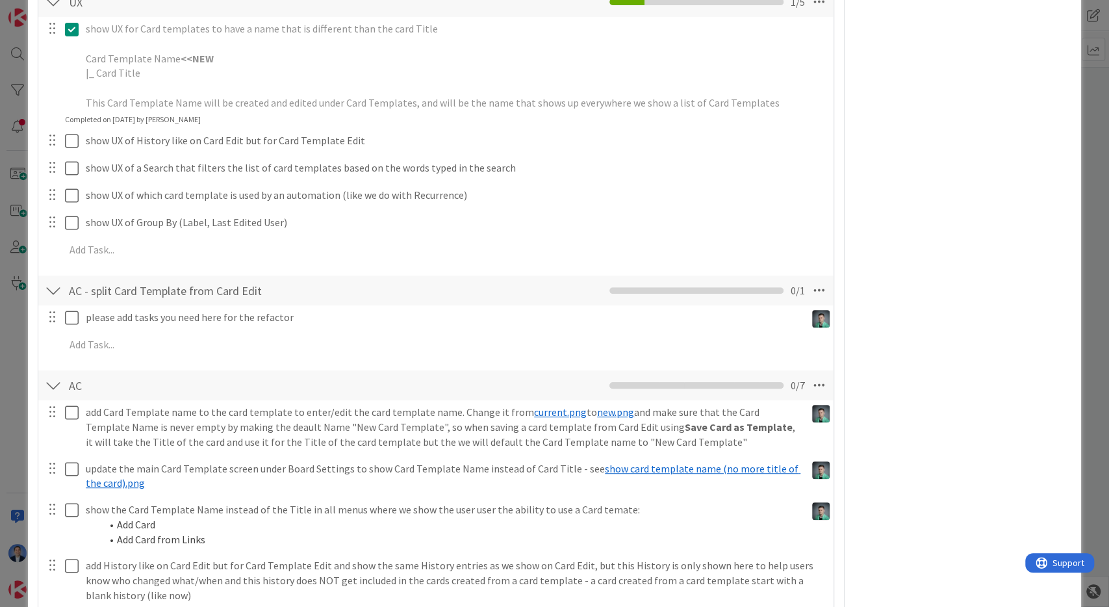
scroll to position [0, 0]
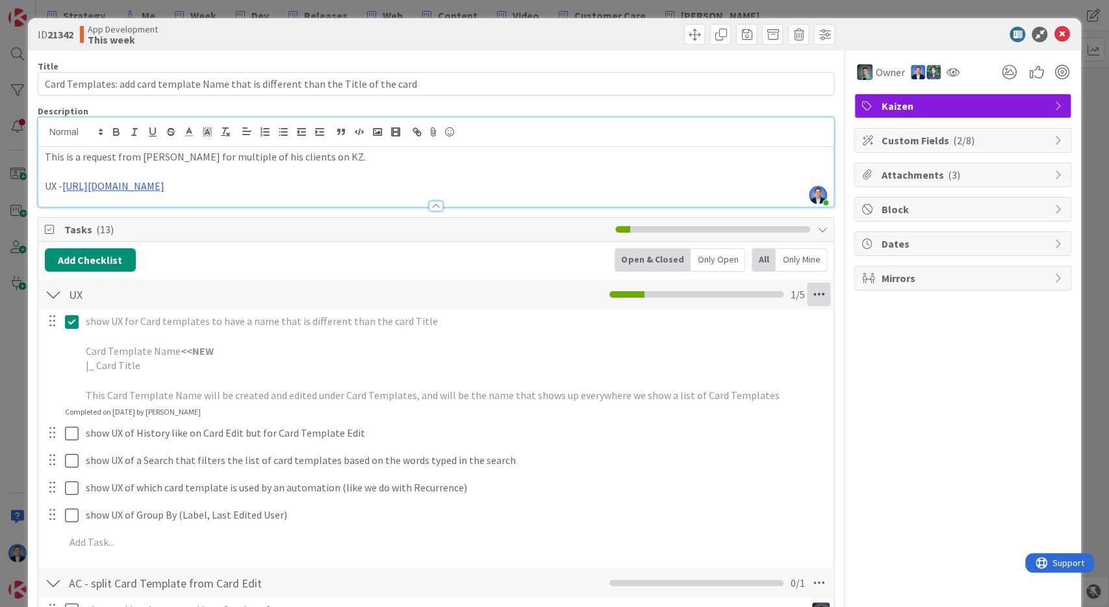
click at [817, 298] on icon at bounding box center [818, 294] width 23 height 23
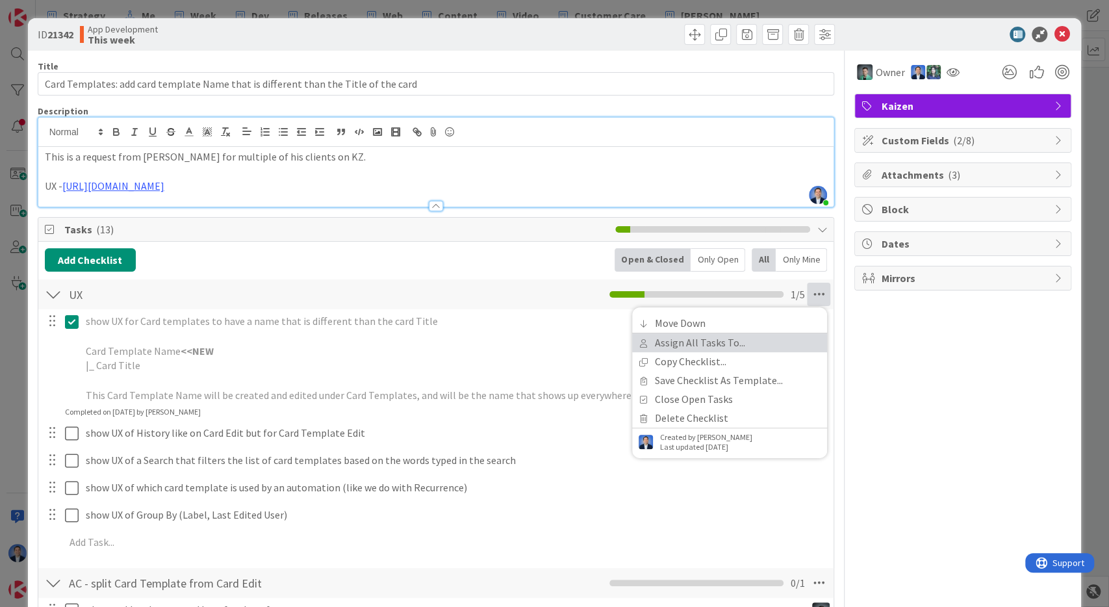
click at [769, 342] on link "Assign All Tasks To..." at bounding box center [729, 342] width 195 height 19
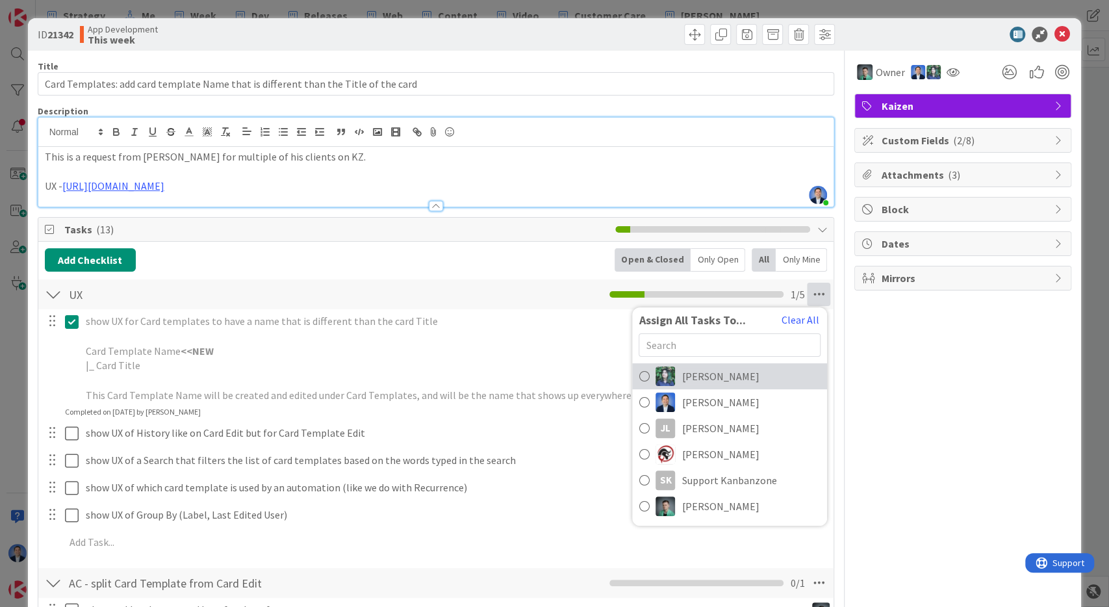
click at [716, 376] on link "[PERSON_NAME]" at bounding box center [729, 376] width 195 height 26
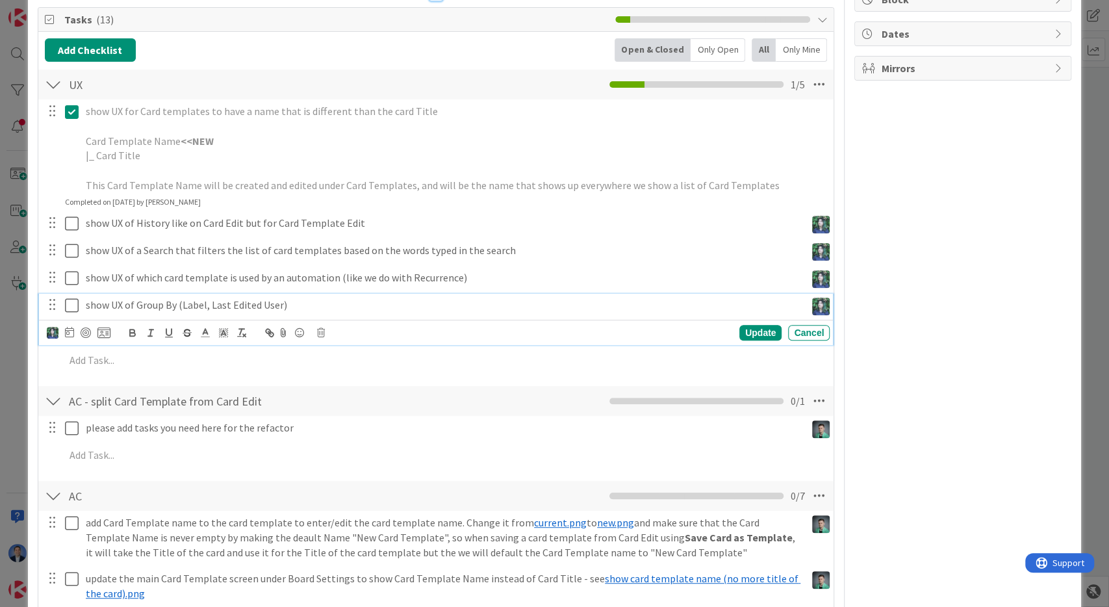
click at [324, 302] on p "show UX of Group By (Label, Last Edited User)" at bounding box center [443, 305] width 715 height 15
drag, startPoint x: 302, startPoint y: 300, endPoint x: 540, endPoint y: 292, distance: 238.6
click at [540, 294] on div "show UX of Group By (Label, Last Edited User) and Sort by Name, by Last Edited …" at bounding box center [443, 305] width 725 height 23
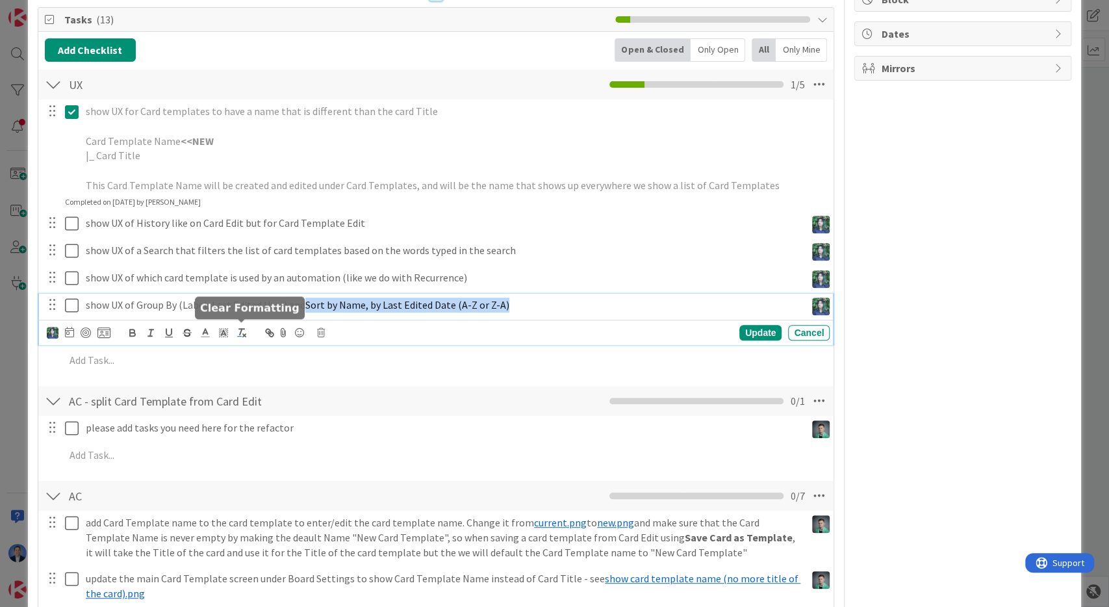
click at [242, 329] on line "button" at bounding box center [241, 332] width 2 height 6
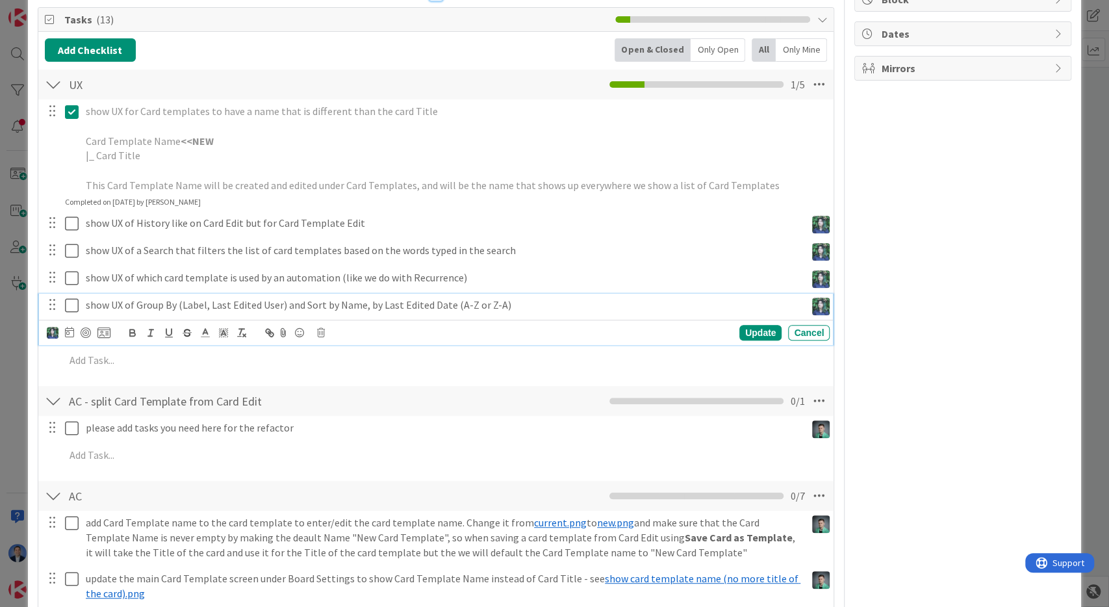
click at [589, 311] on p "show UX of Group By (Label, Last Edited User) and Sort by Name, by Last Edited …" at bounding box center [443, 305] width 715 height 15
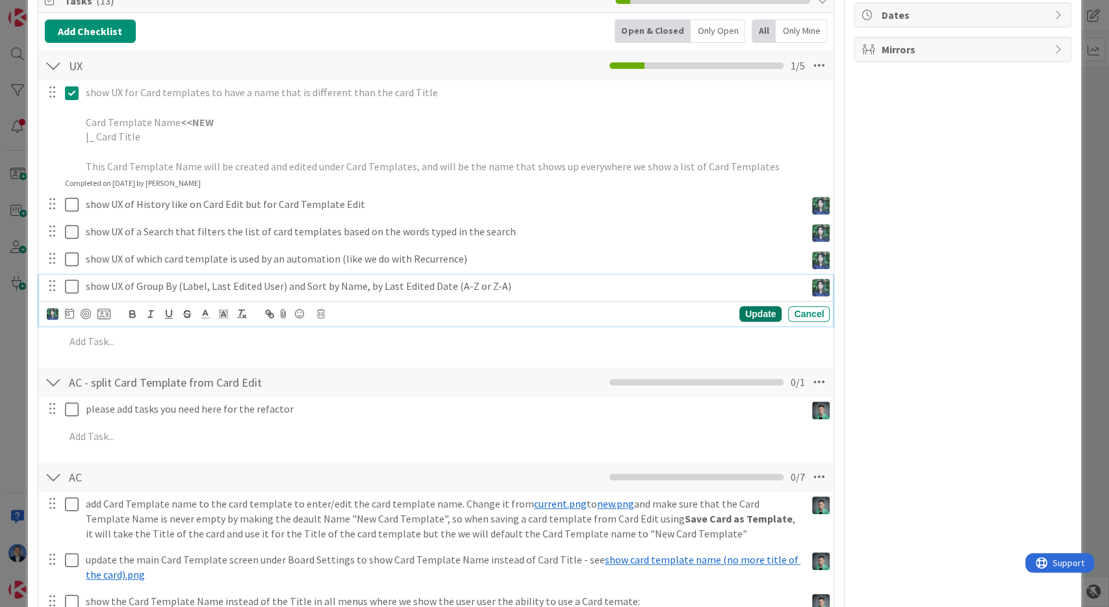
click at [753, 314] on div "Update" at bounding box center [761, 314] width 42 height 16
click at [292, 282] on p "show UX of Group By (Label, Last Edited User) and Sort by Name, by Last Edited …" at bounding box center [443, 286] width 715 height 15
drag, startPoint x: 292, startPoint y: 282, endPoint x: 519, endPoint y: 275, distance: 227.6
click at [519, 275] on div "show UX of Group By (Label, Last Edited User) and Sort by Name, by Last Edited …" at bounding box center [443, 286] width 725 height 23
copy p "and Sort by Name, by Last Edited Date (A-Z or Z-A)"
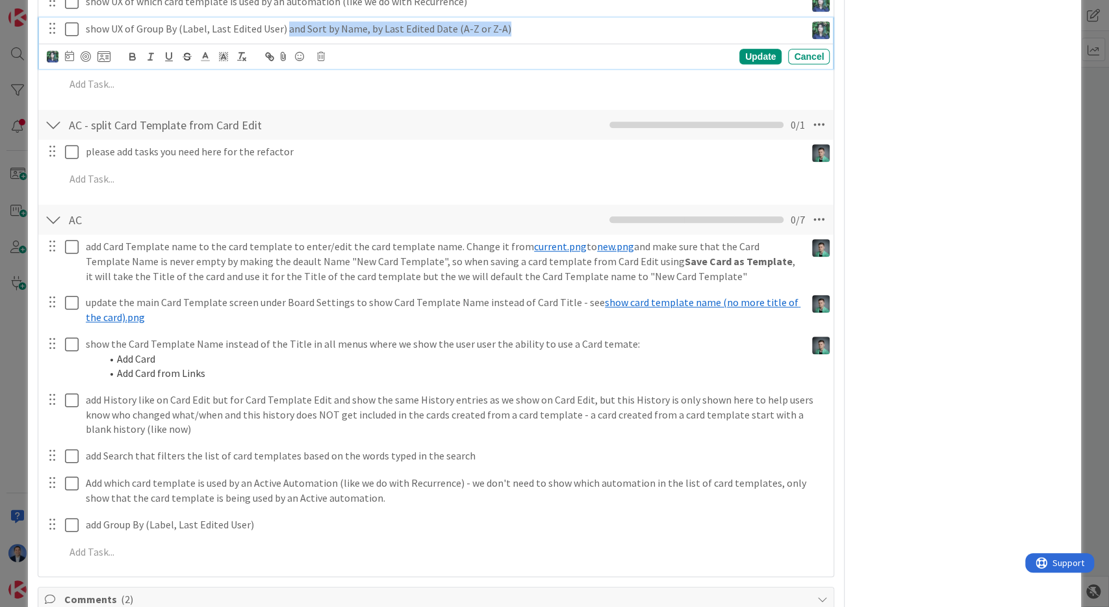
scroll to position [505, 0]
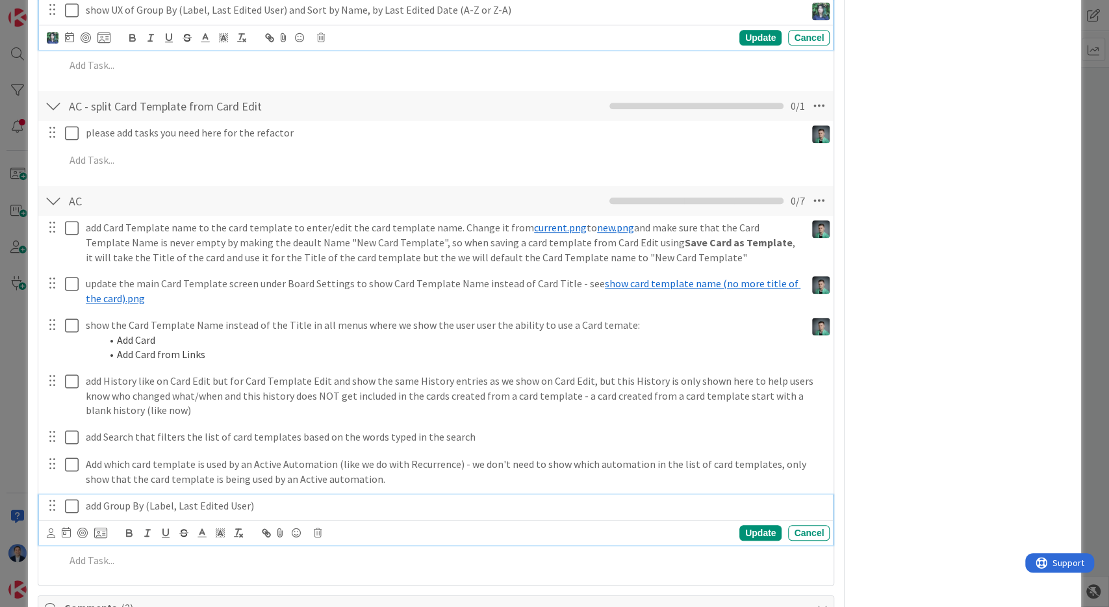
click at [287, 508] on p "add Group By (Label, Last Edited User)" at bounding box center [455, 505] width 739 height 15
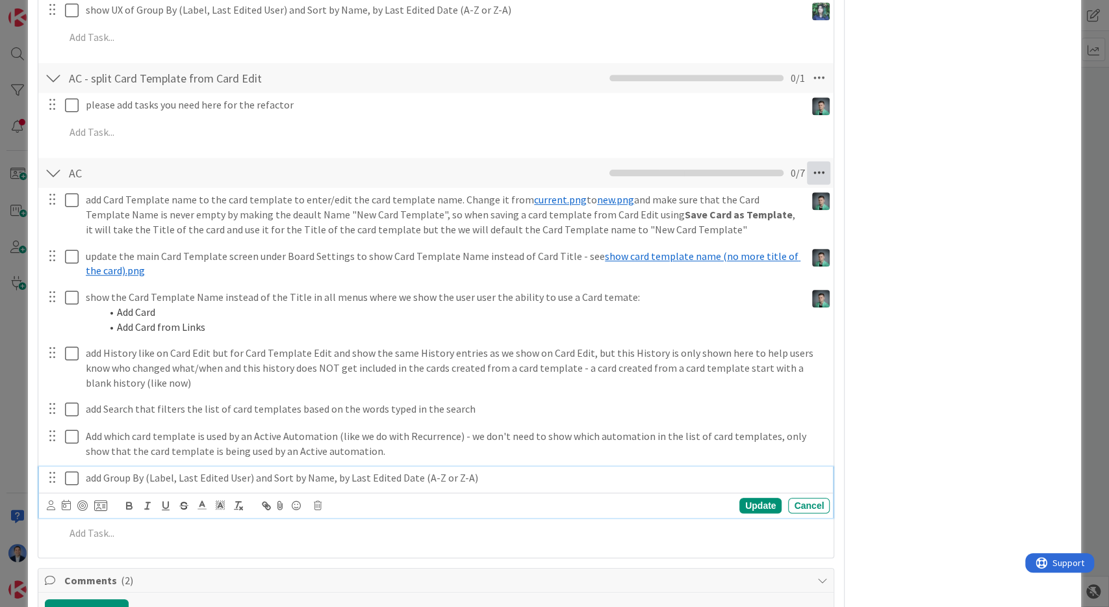
click at [825, 166] on icon at bounding box center [818, 172] width 23 height 23
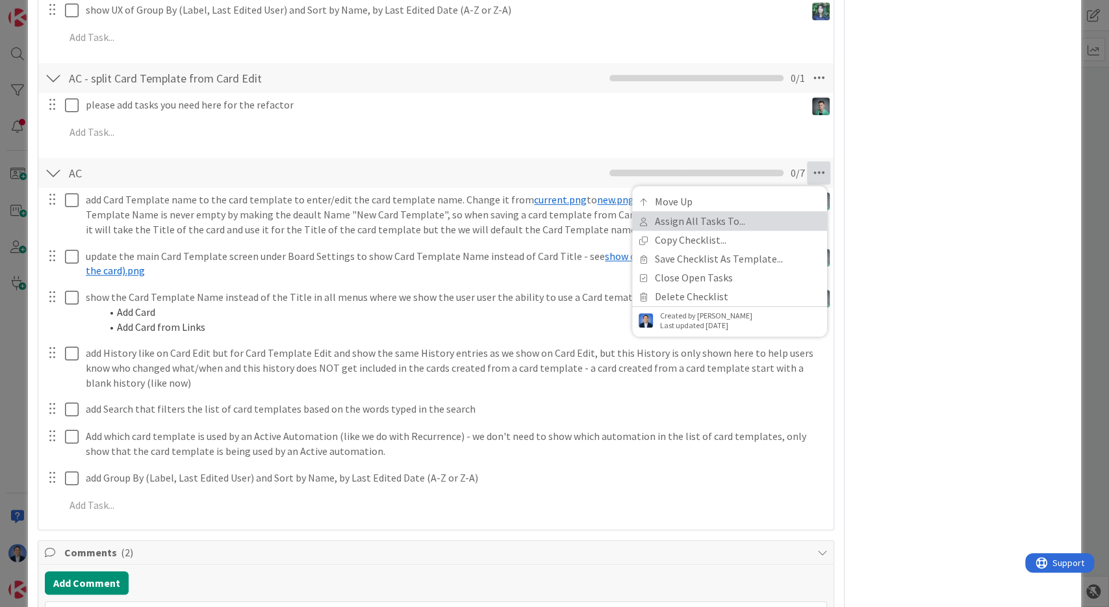
click at [810, 219] on link "Assign All Tasks To..." at bounding box center [729, 221] width 195 height 19
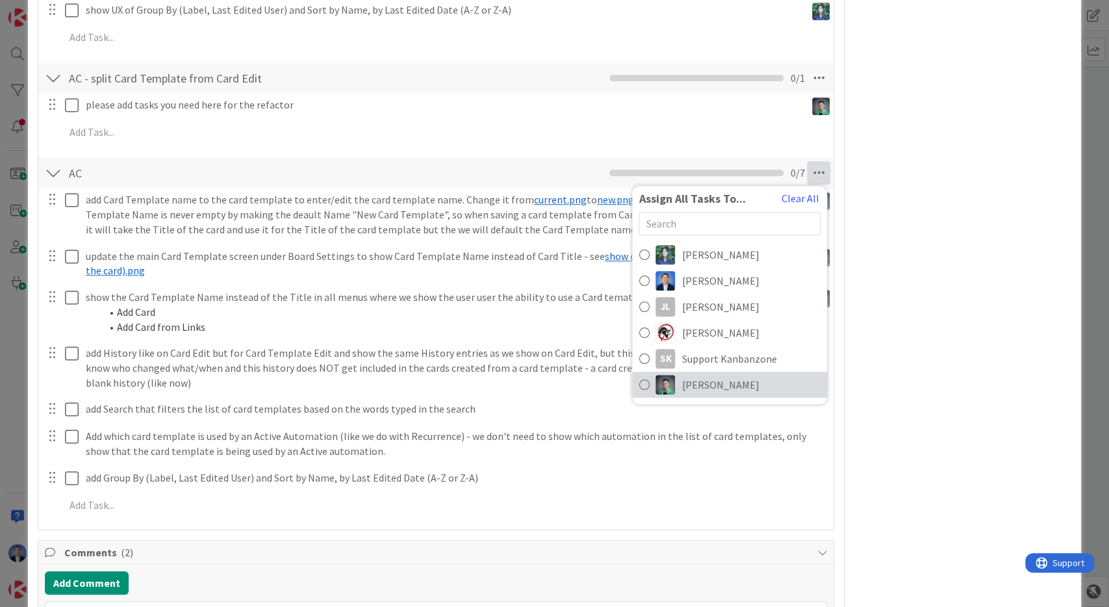
click at [708, 380] on span "[PERSON_NAME]" at bounding box center [720, 385] width 77 height 16
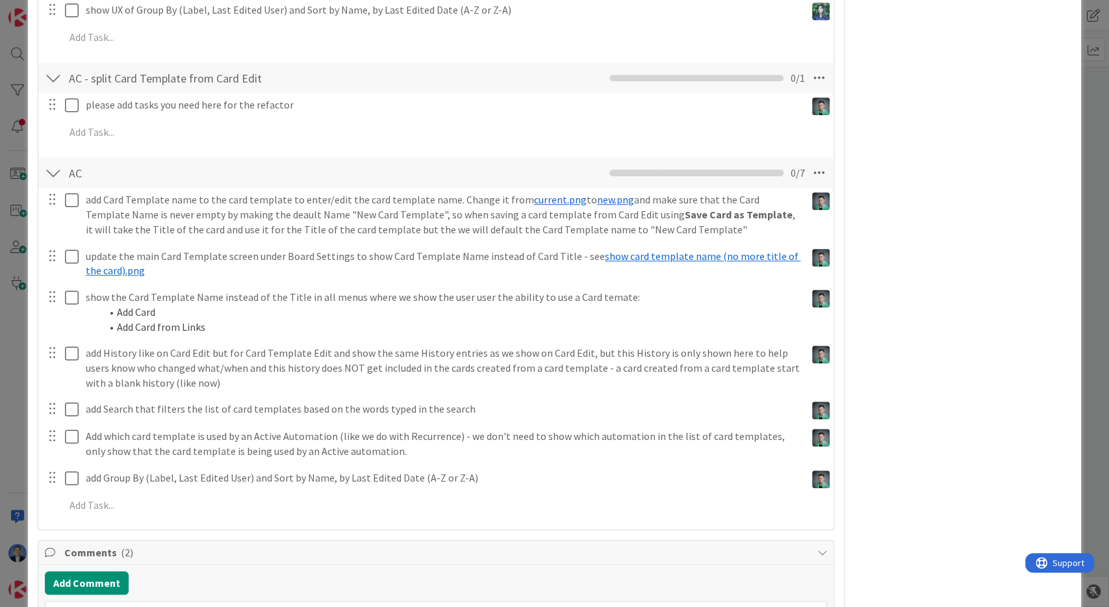
scroll to position [740, 0]
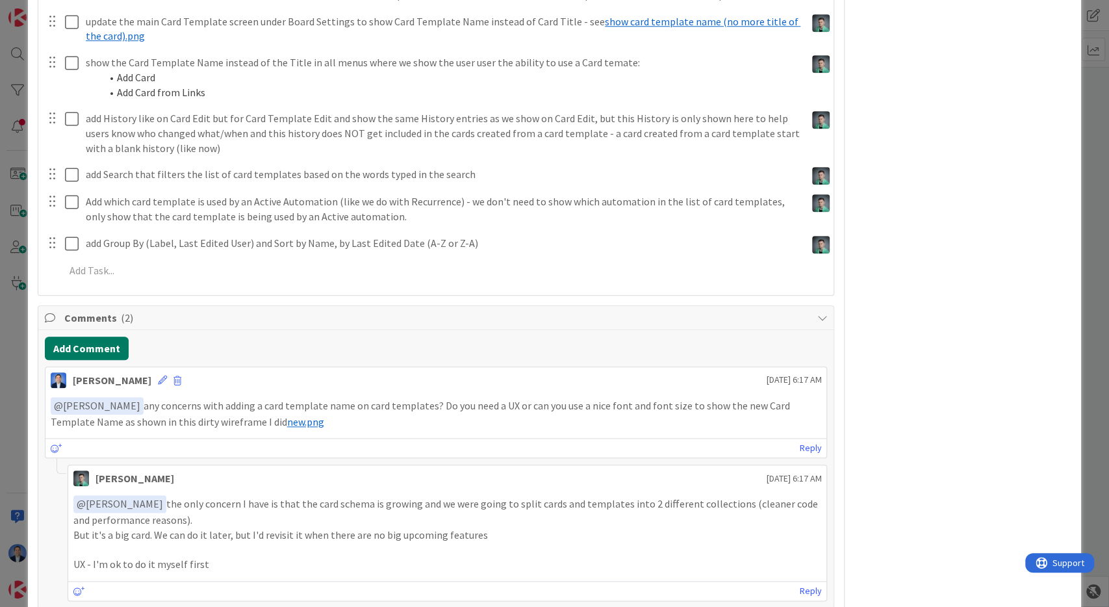
click at [100, 350] on button "Add Comment" at bounding box center [87, 348] width 84 height 23
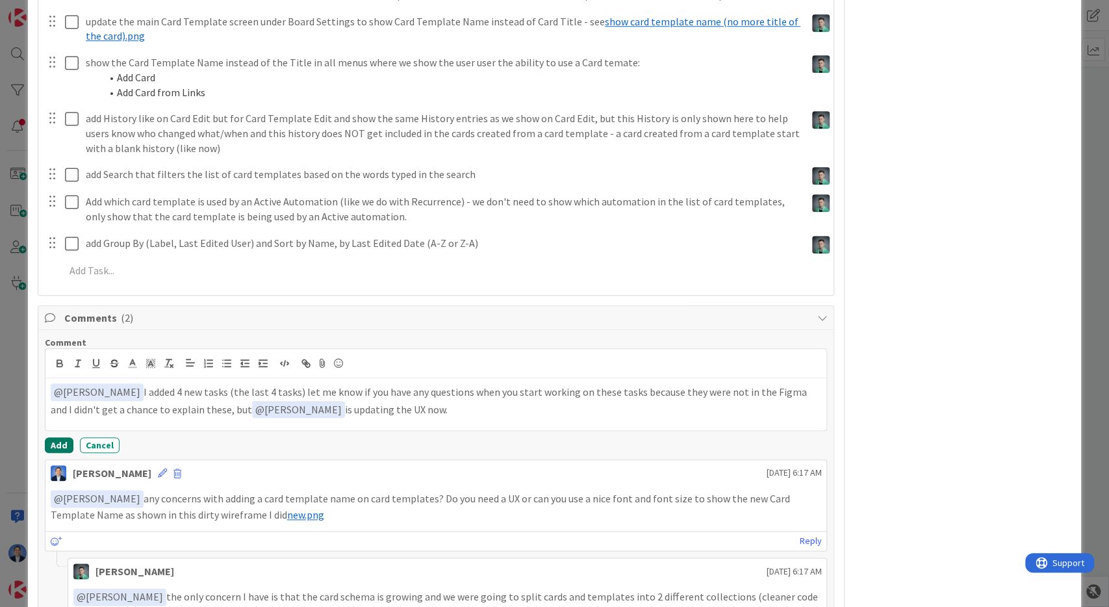
click at [66, 445] on button "Add" at bounding box center [59, 445] width 29 height 16
